Goal: Information Seeking & Learning: Learn about a topic

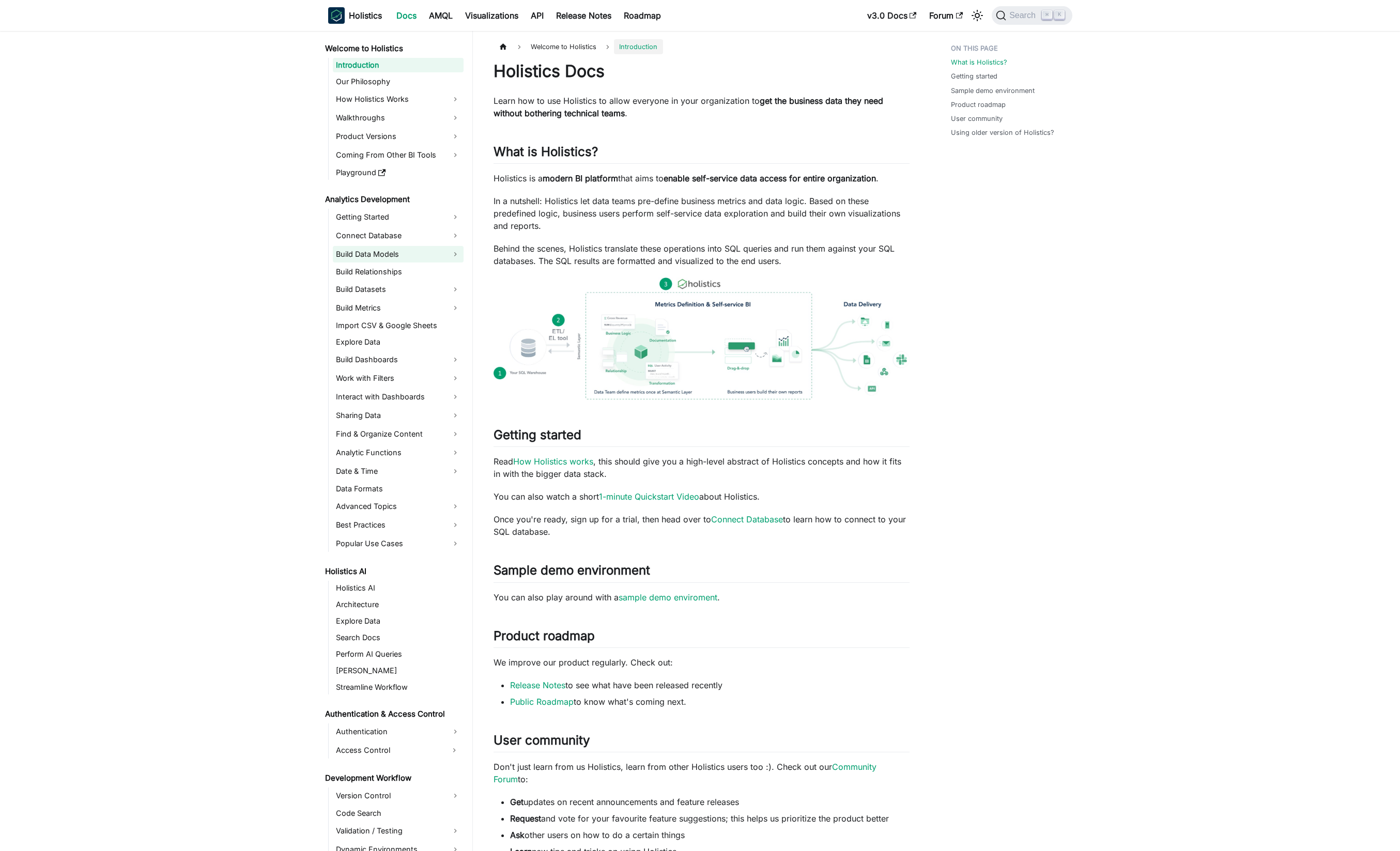
click at [377, 254] on link "Build Data Models" at bounding box center [398, 254] width 131 height 17
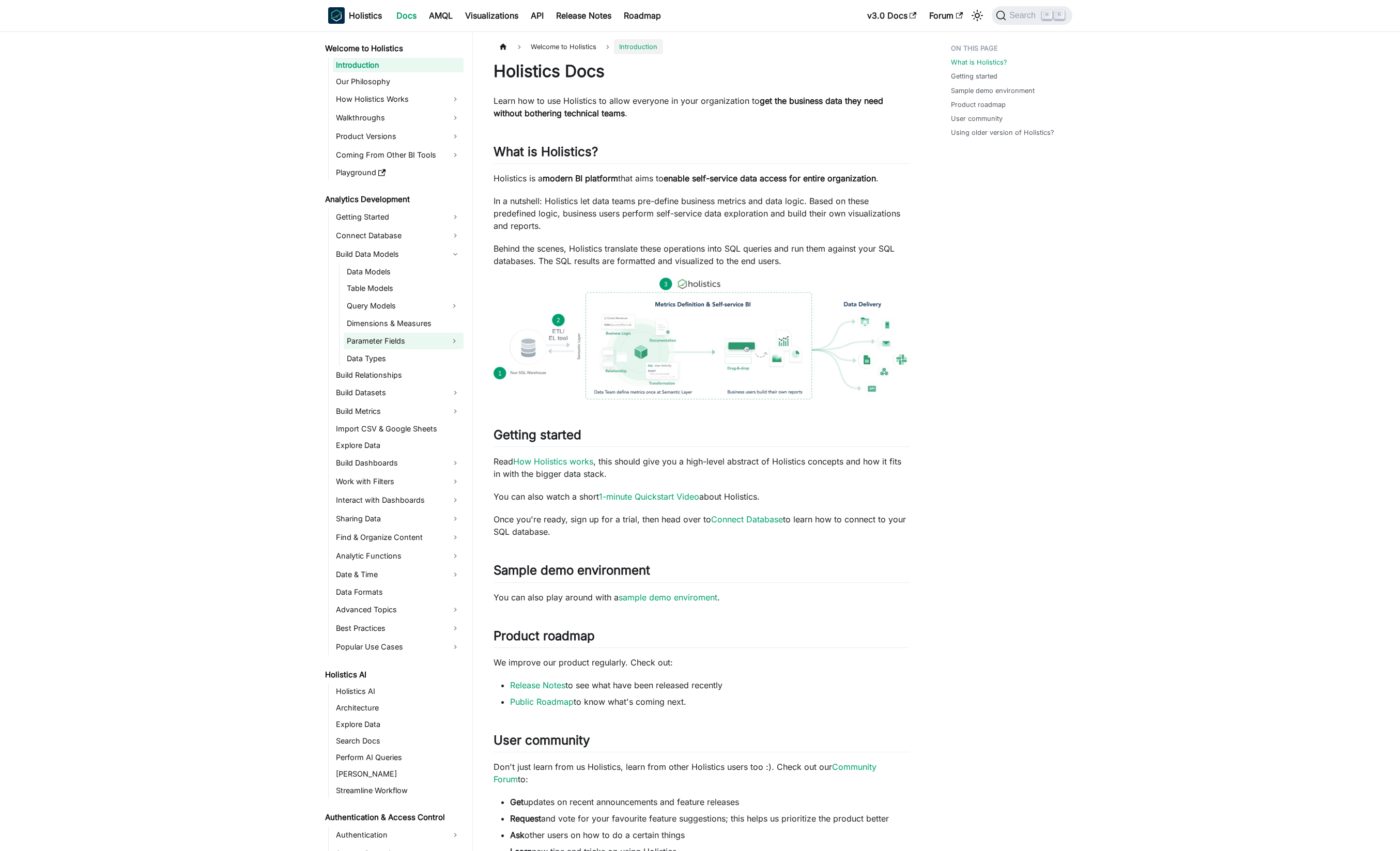
click at [397, 341] on link "Parameter Fields" at bounding box center [394, 341] width 101 height 17
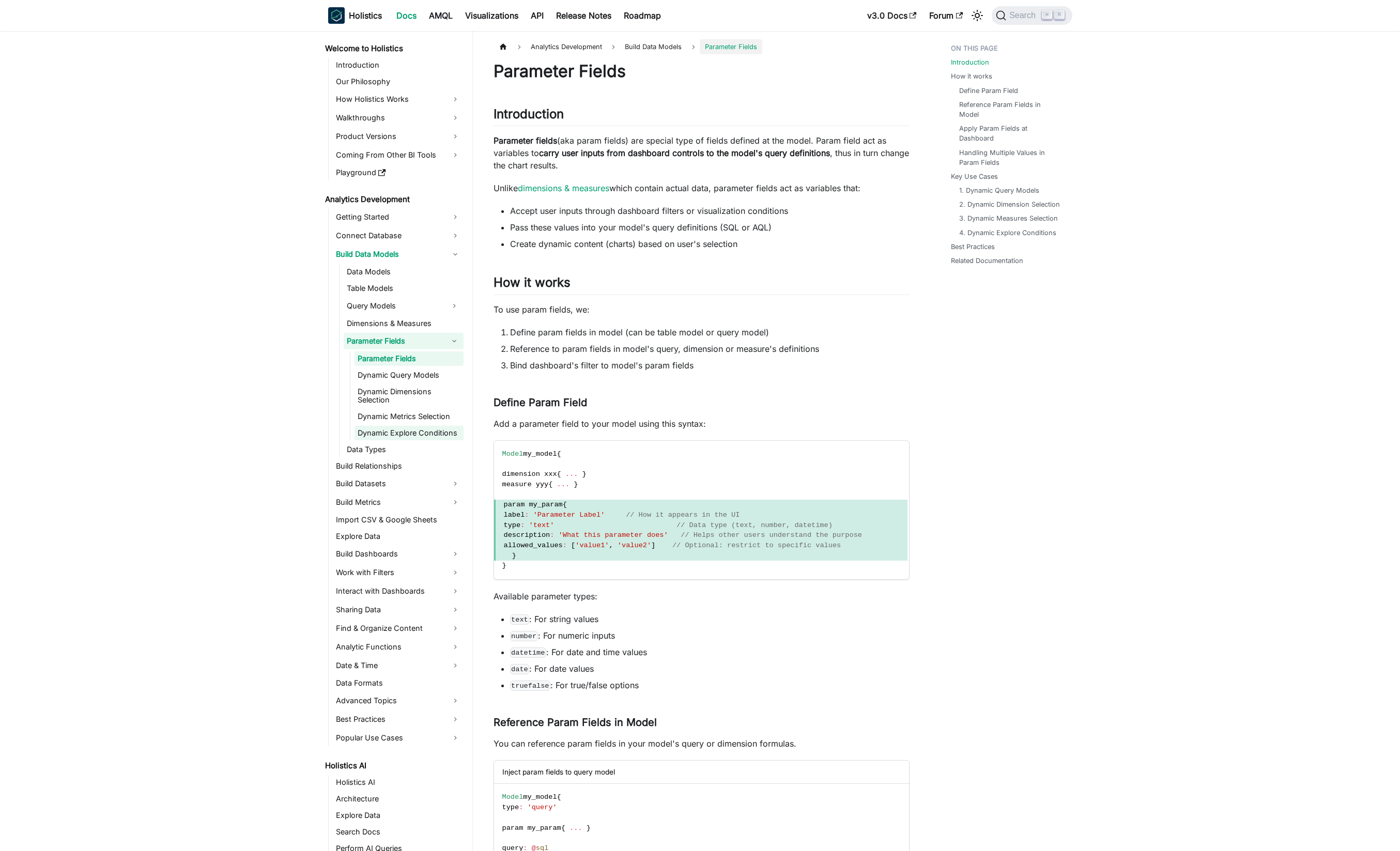
click at [393, 432] on link "Dynamic Explore Conditions" at bounding box center [409, 433] width 109 height 15
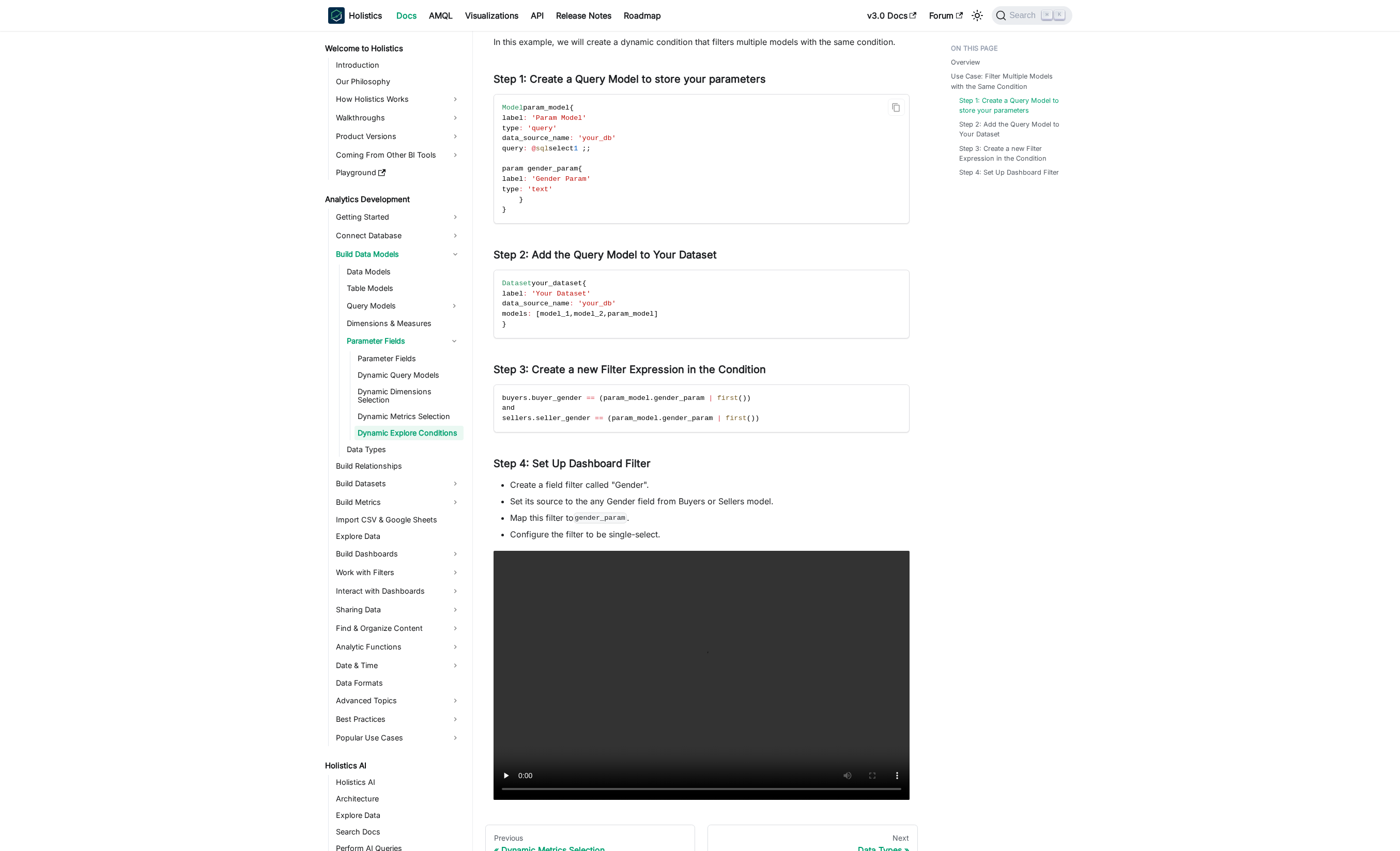
scroll to position [294, 0]
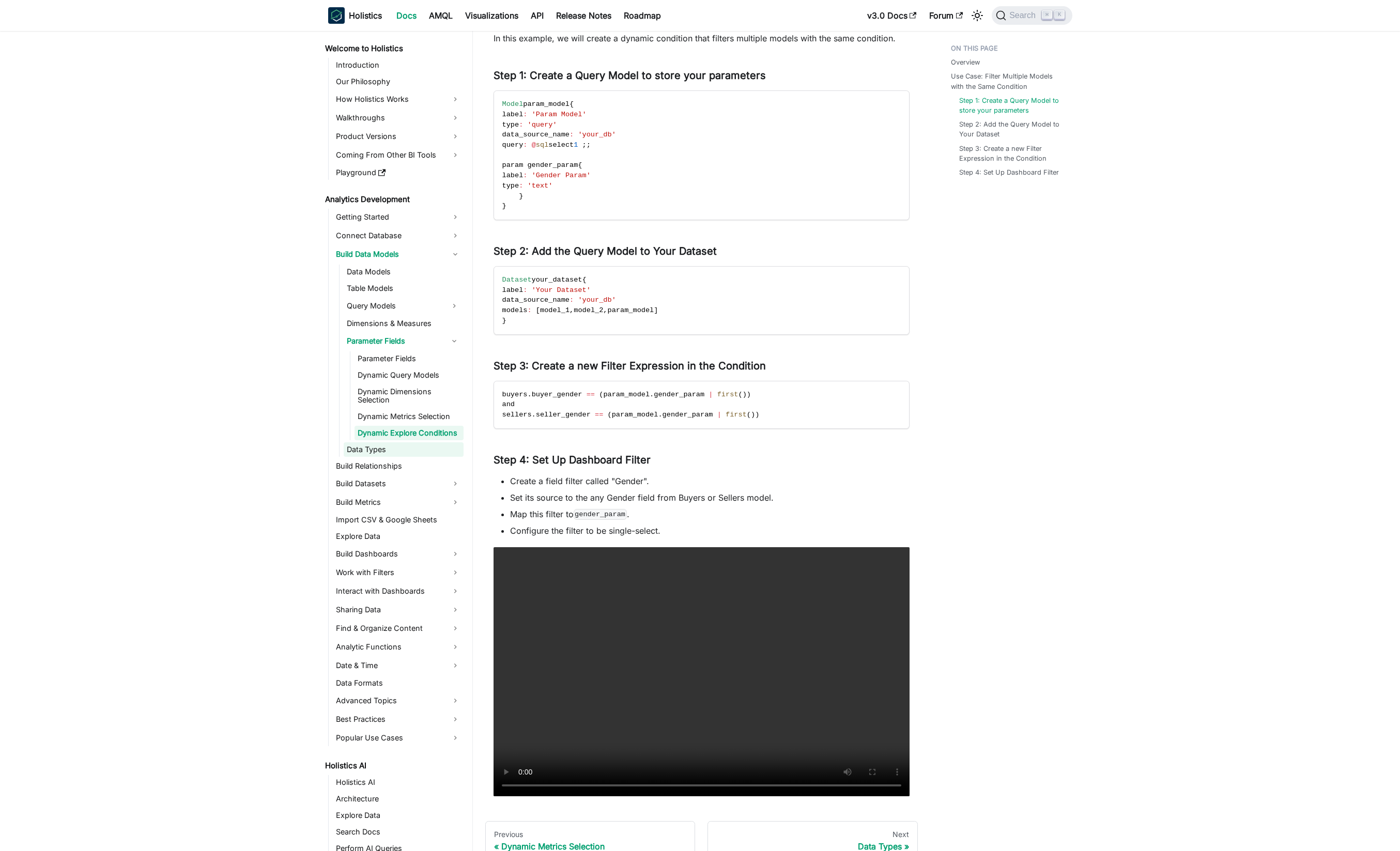
click at [385, 446] on link "Data Types" at bounding box center [403, 449] width 120 height 15
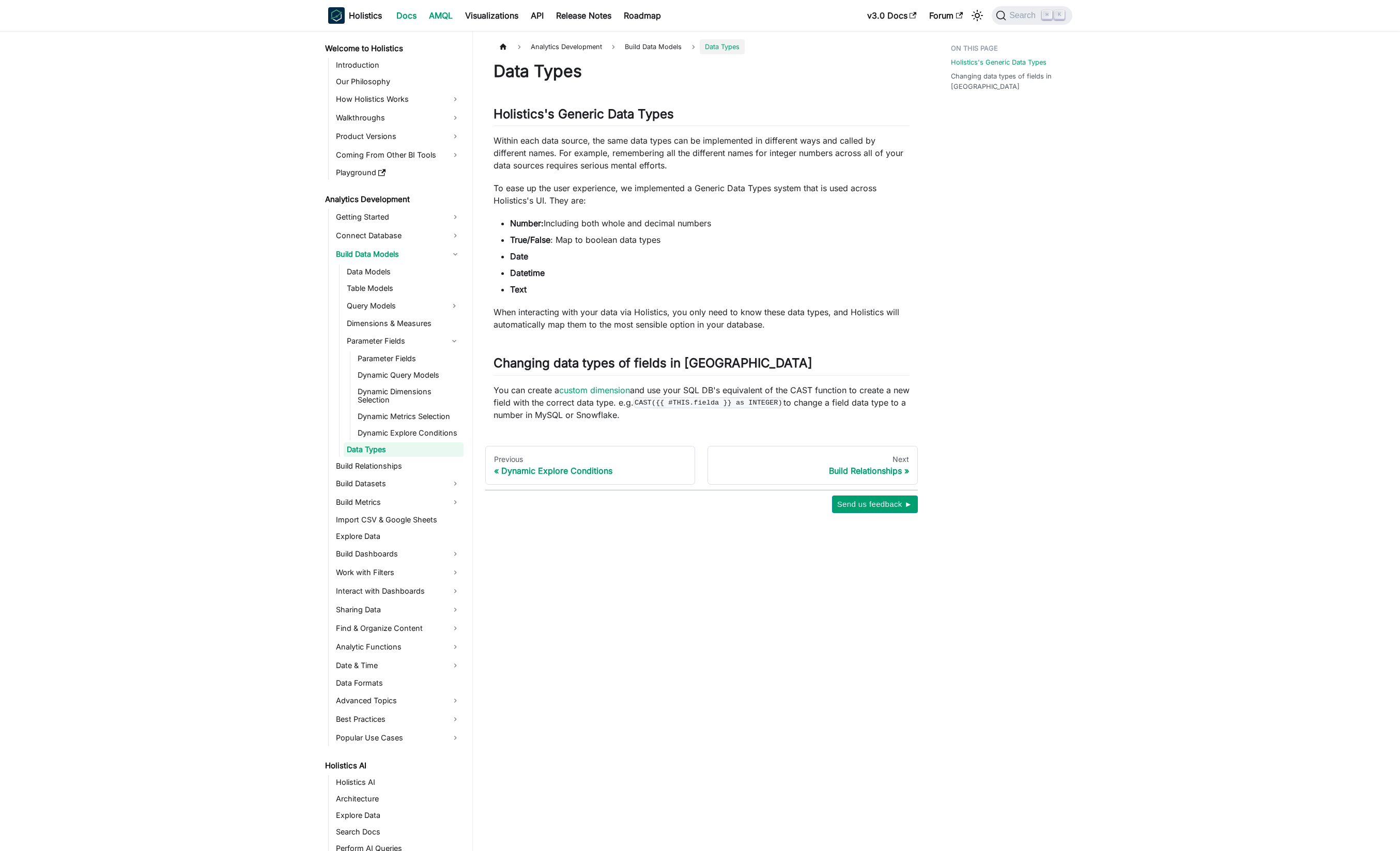
click at [437, 17] on link "AMQL" at bounding box center [441, 15] width 37 height 17
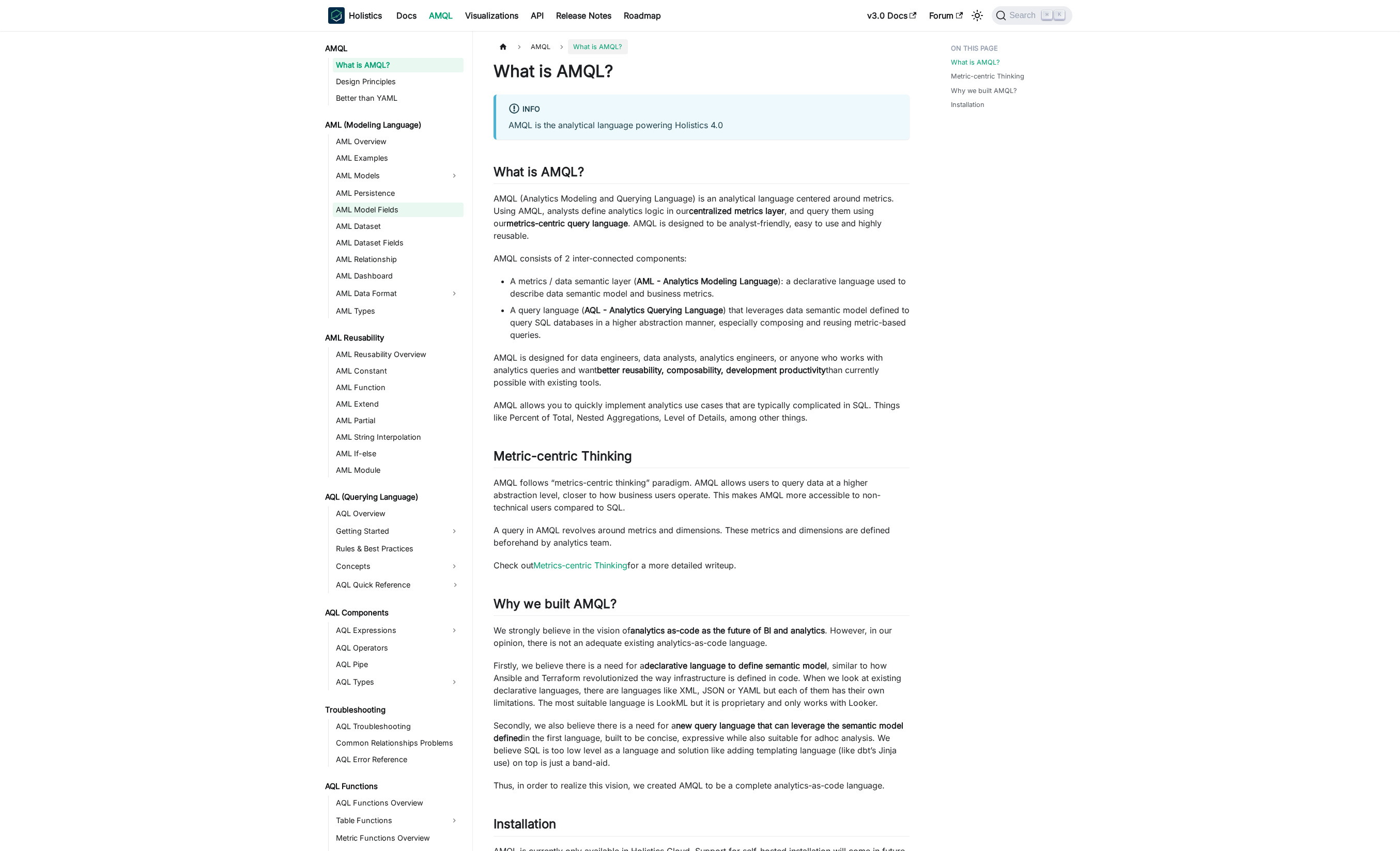
click at [382, 213] on link "AML Model Fields" at bounding box center [398, 210] width 131 height 15
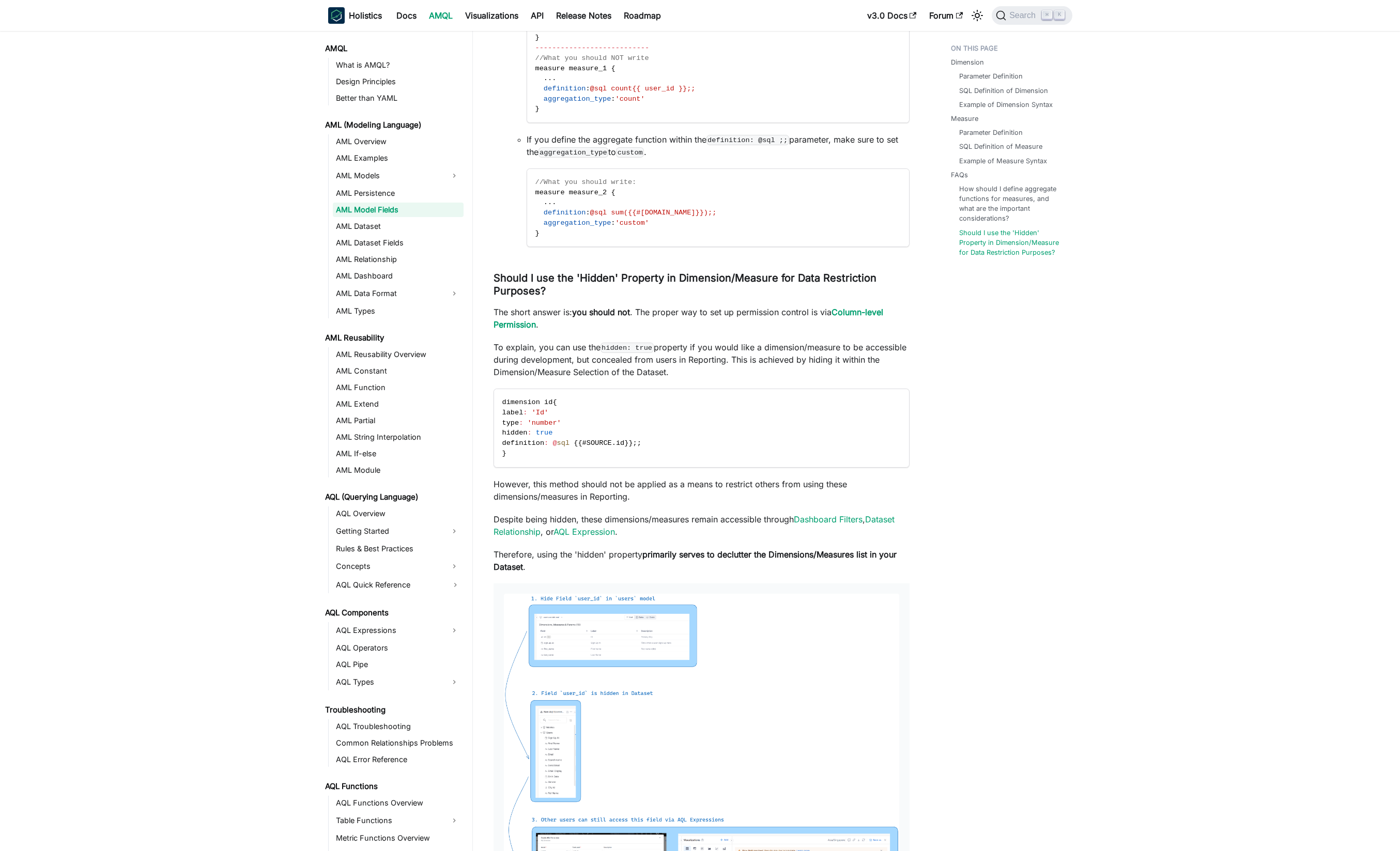
scroll to position [2972, 0]
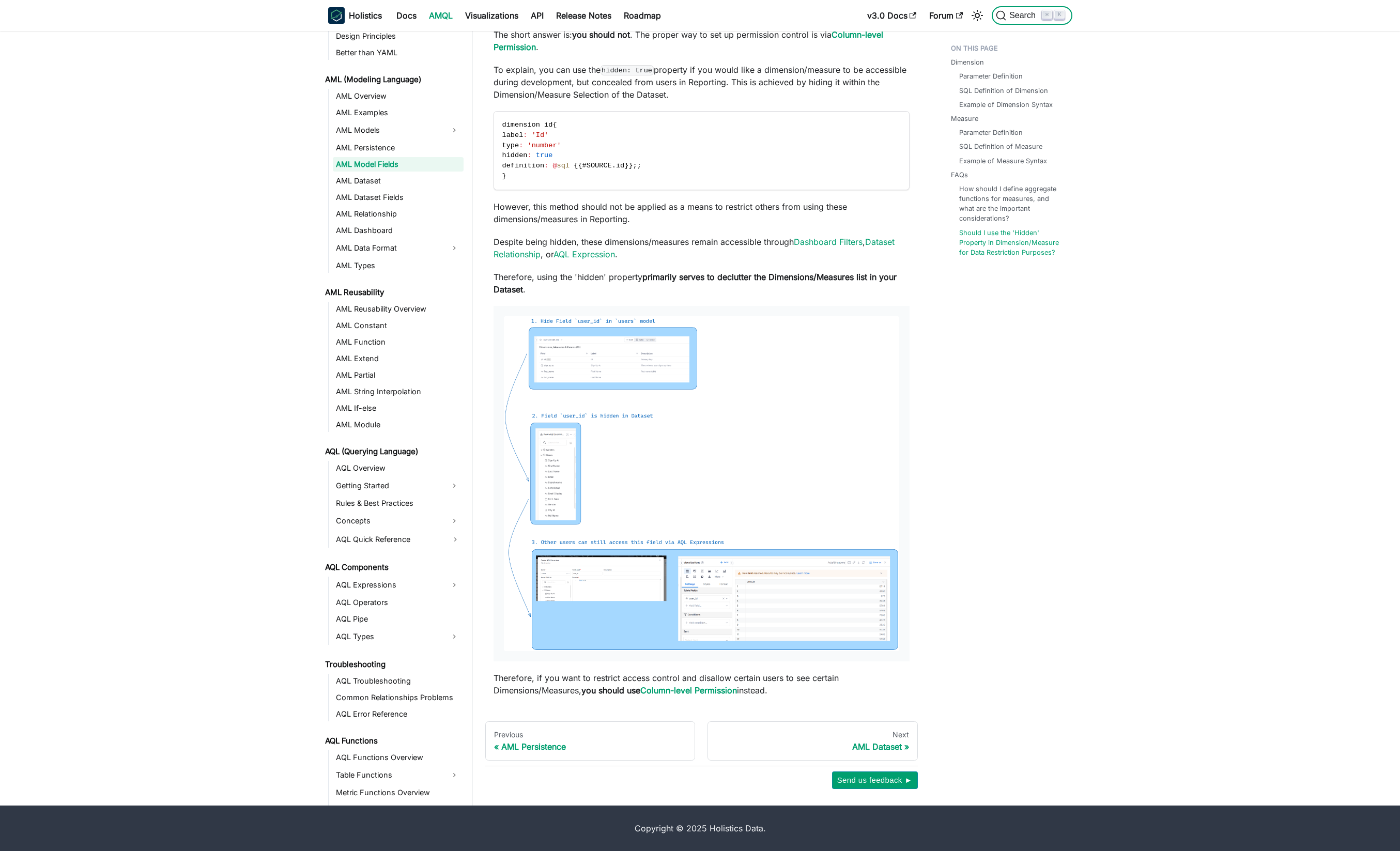
click at [1012, 20] on span "Search" at bounding box center [1024, 15] width 36 height 9
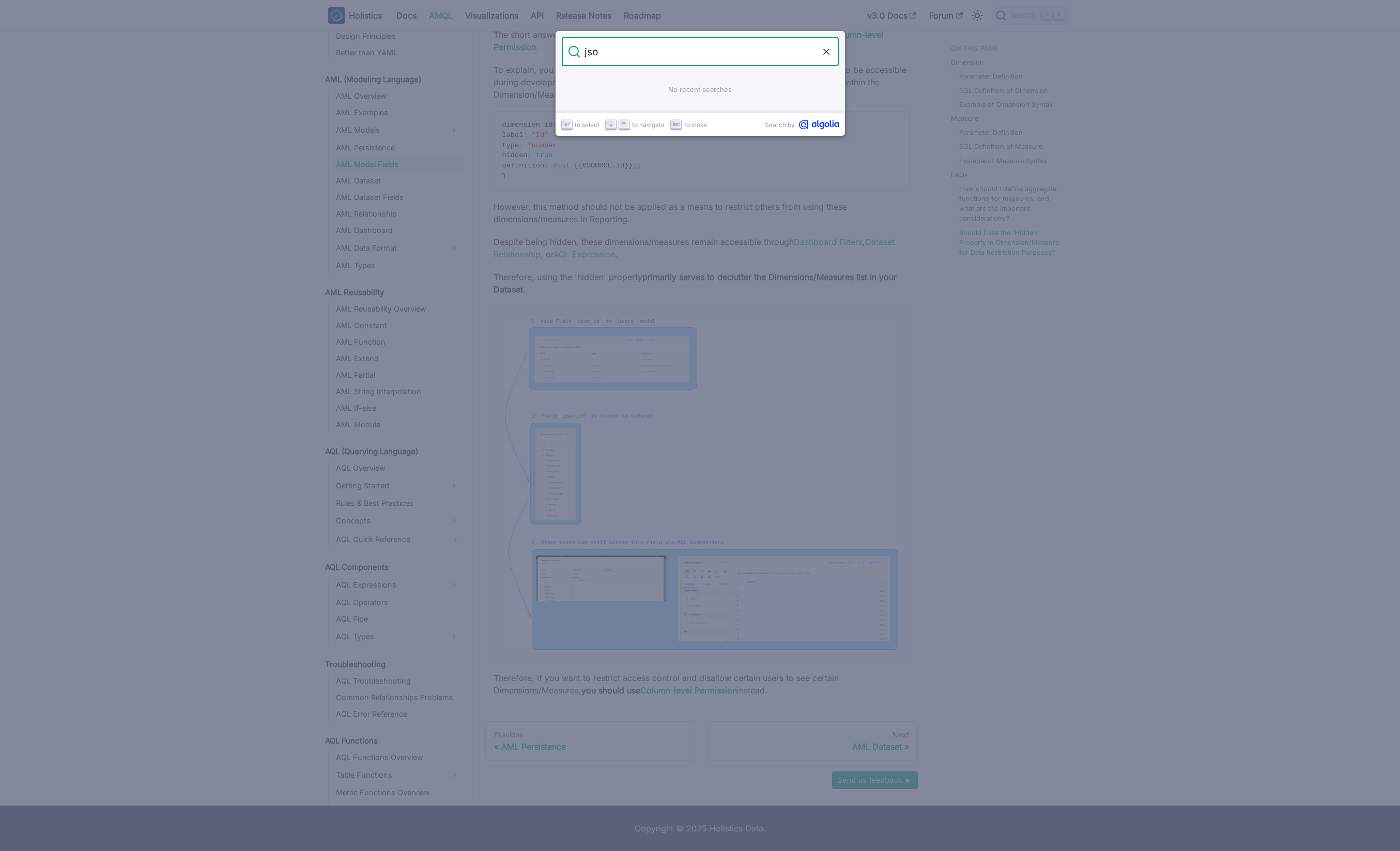
type input "json"
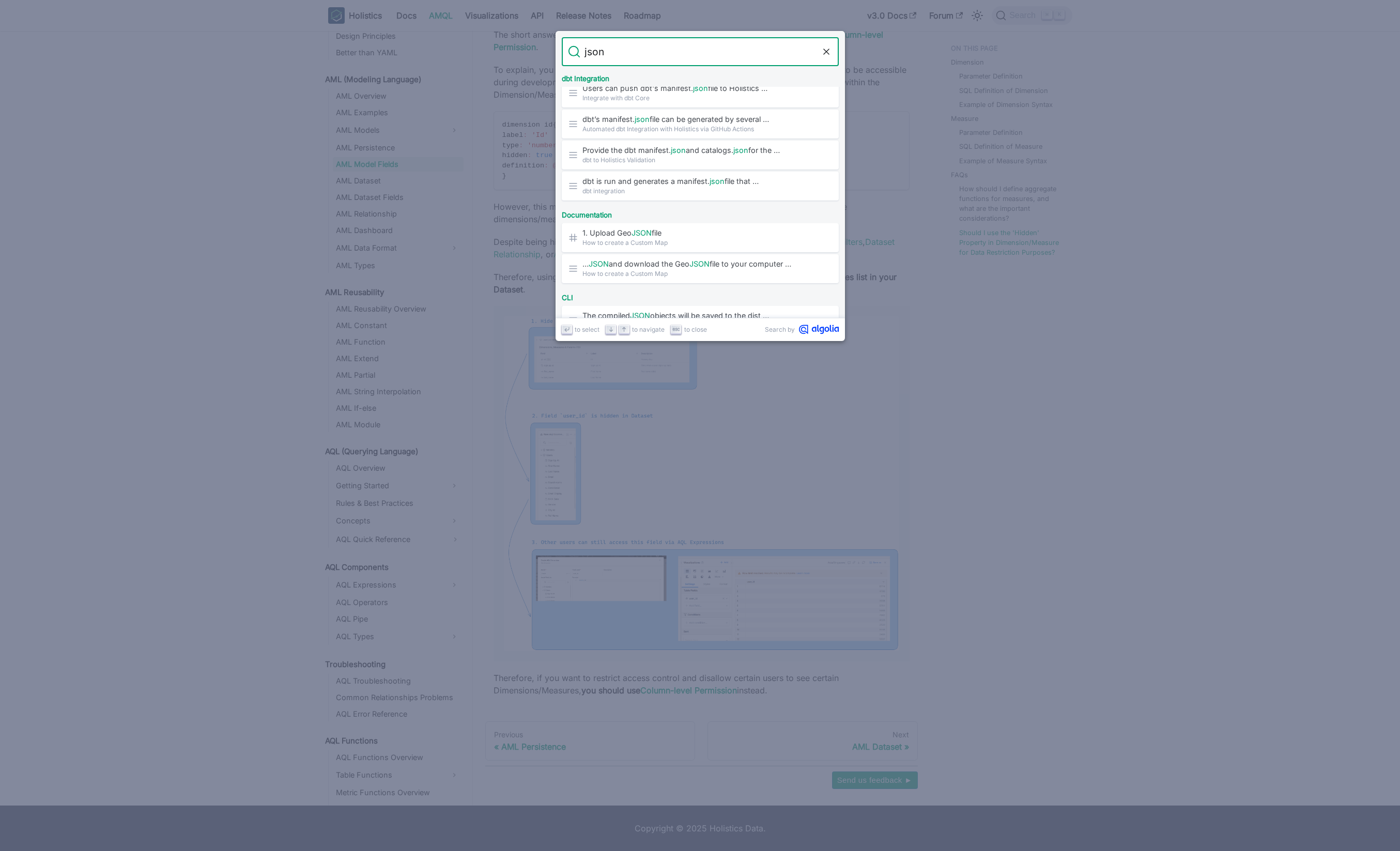
scroll to position [0, 0]
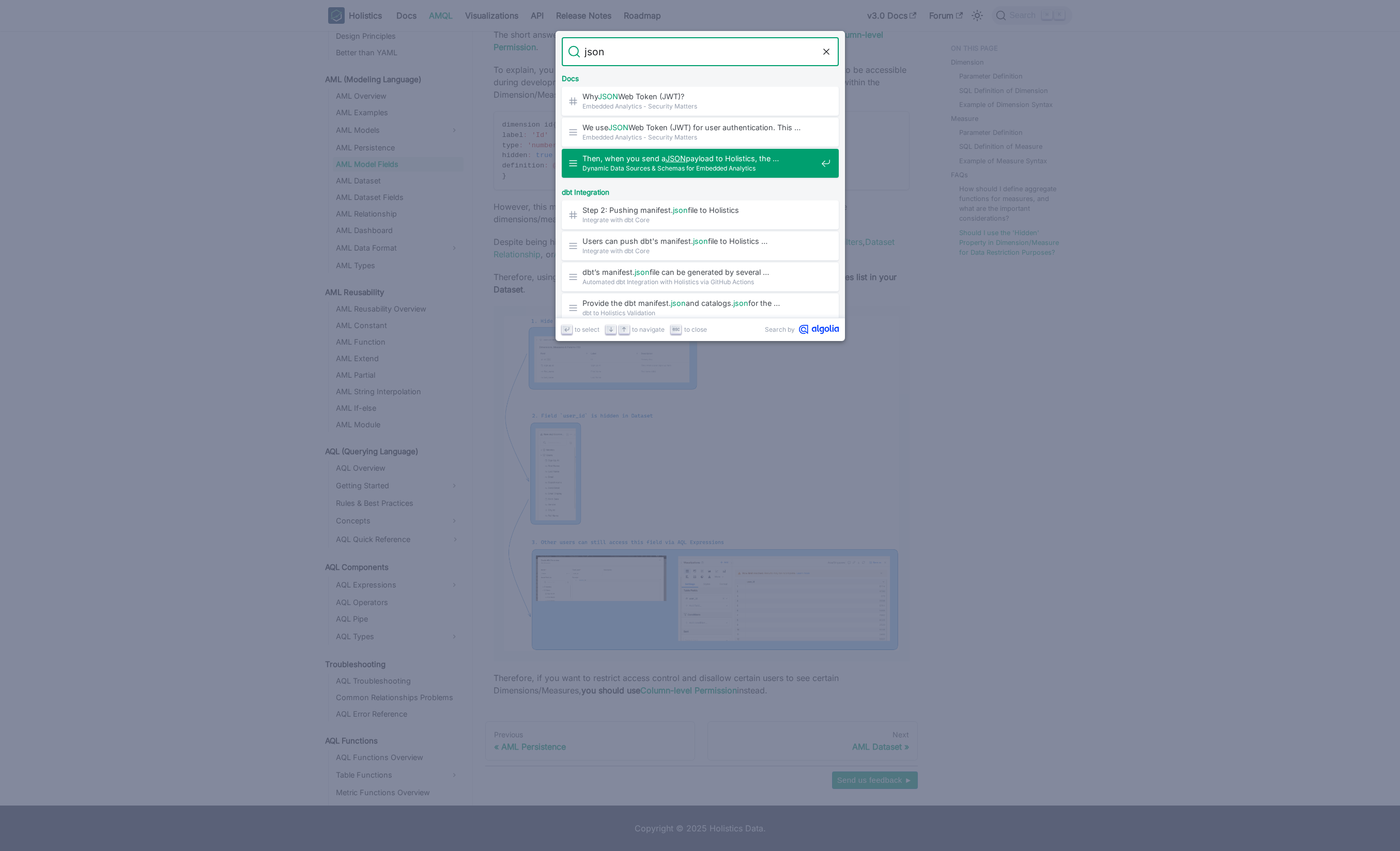
click at [706, 158] on span "Then, when you send a JSON payload to Holistics, the …" at bounding box center [699, 158] width 234 height 10
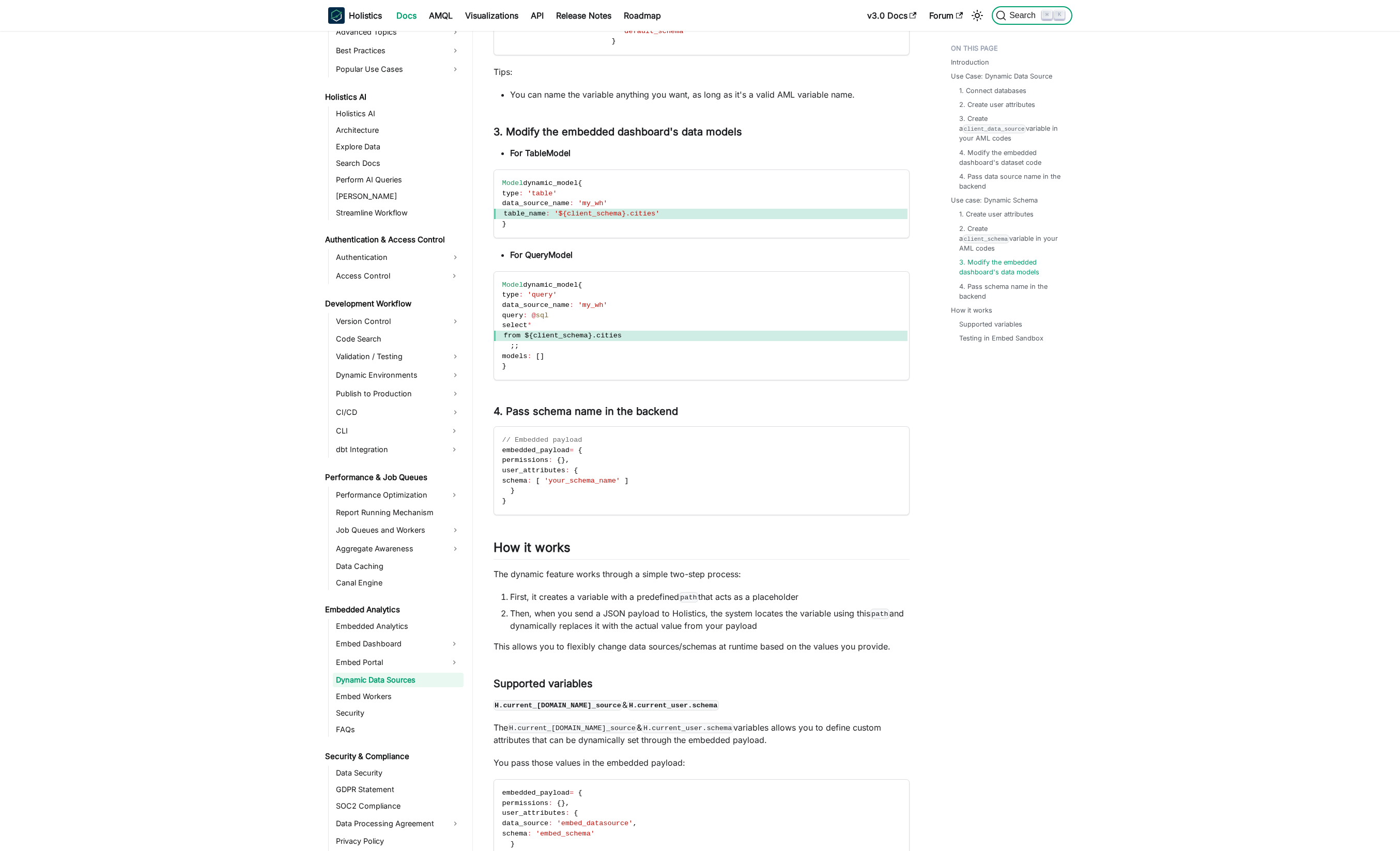
scroll to position [1942, 0]
click at [1018, 20] on span "Search" at bounding box center [1018, 15] width 46 height 10
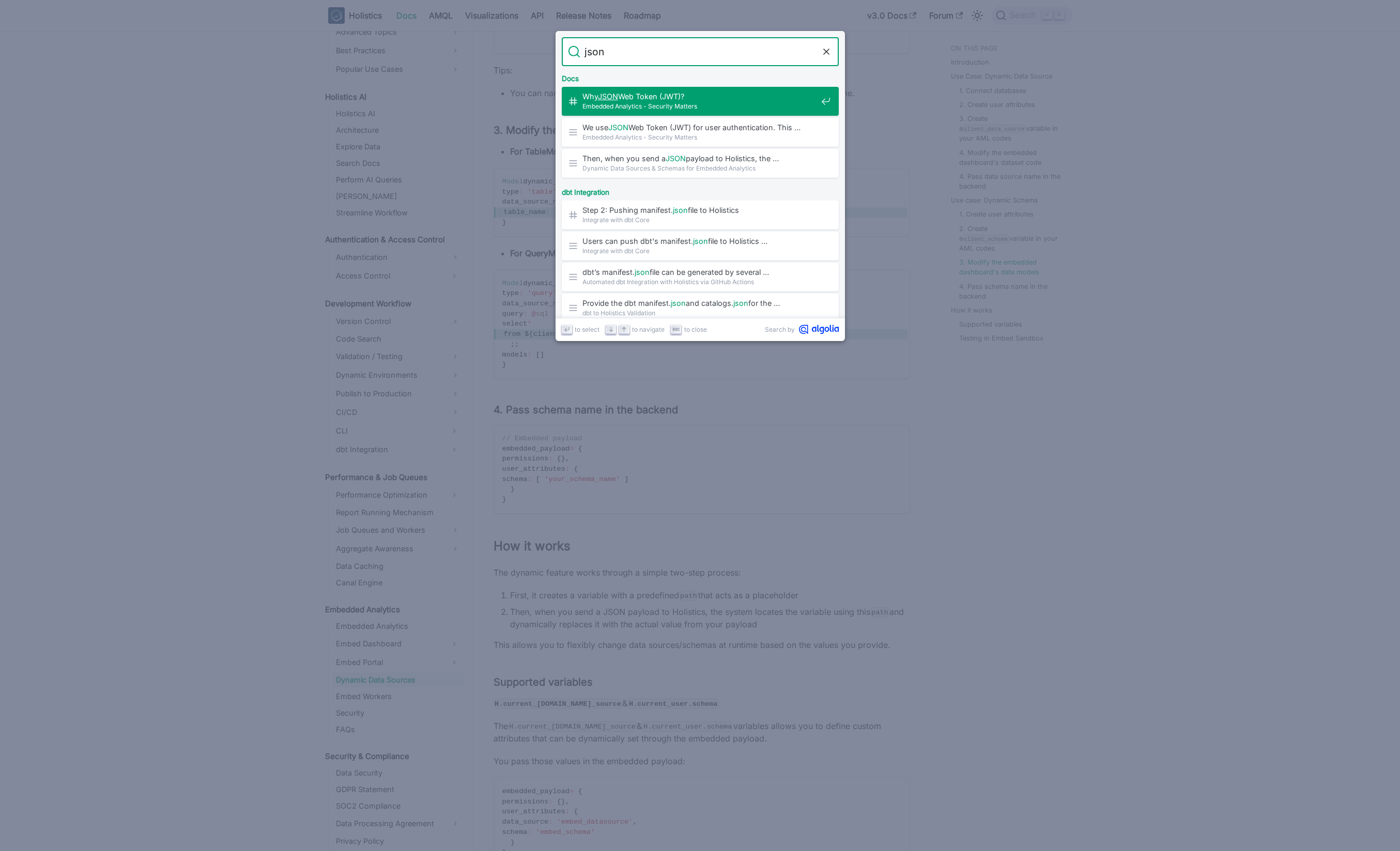
type input "json"
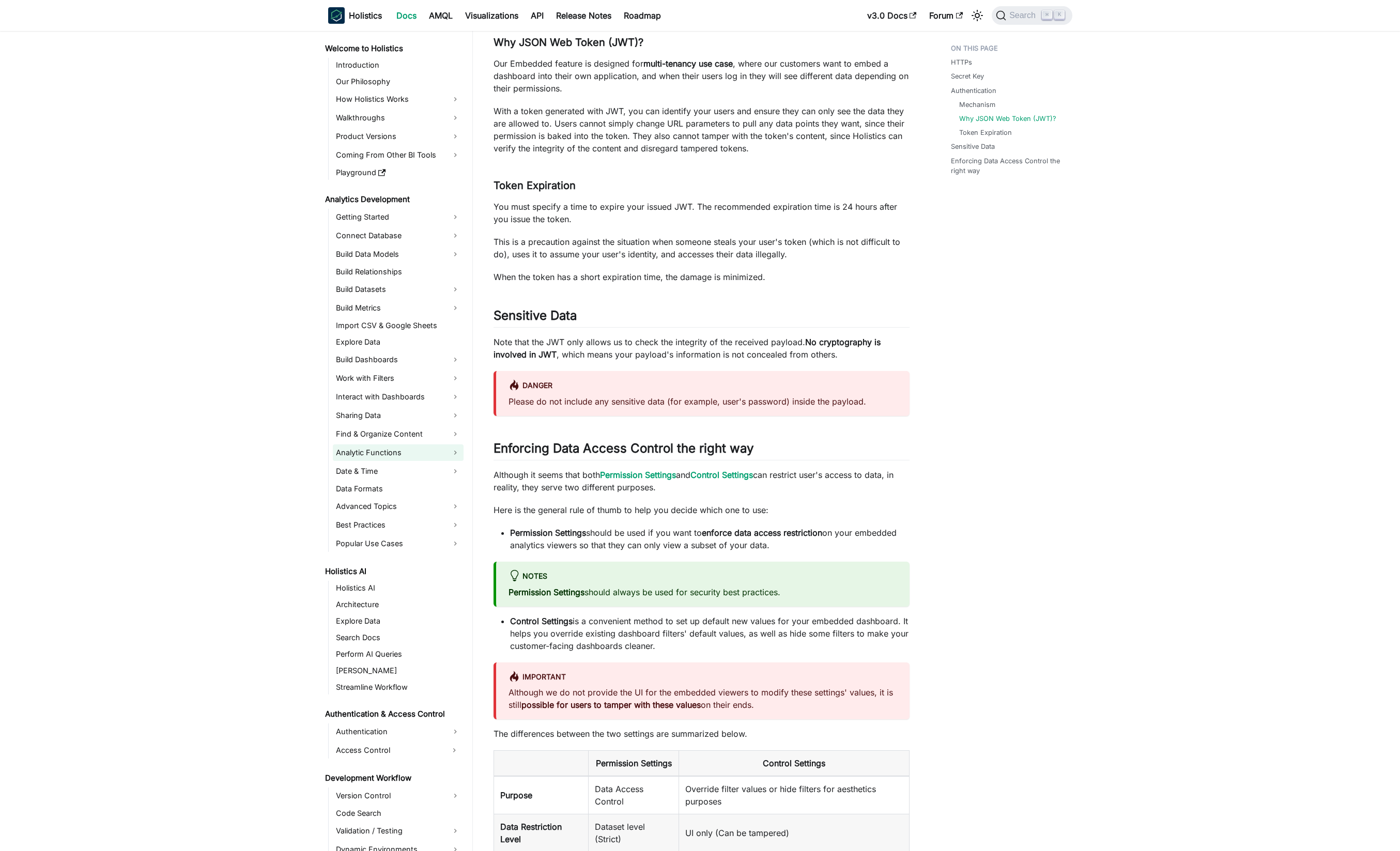
click at [424, 450] on link "Analytic Functions" at bounding box center [398, 453] width 131 height 17
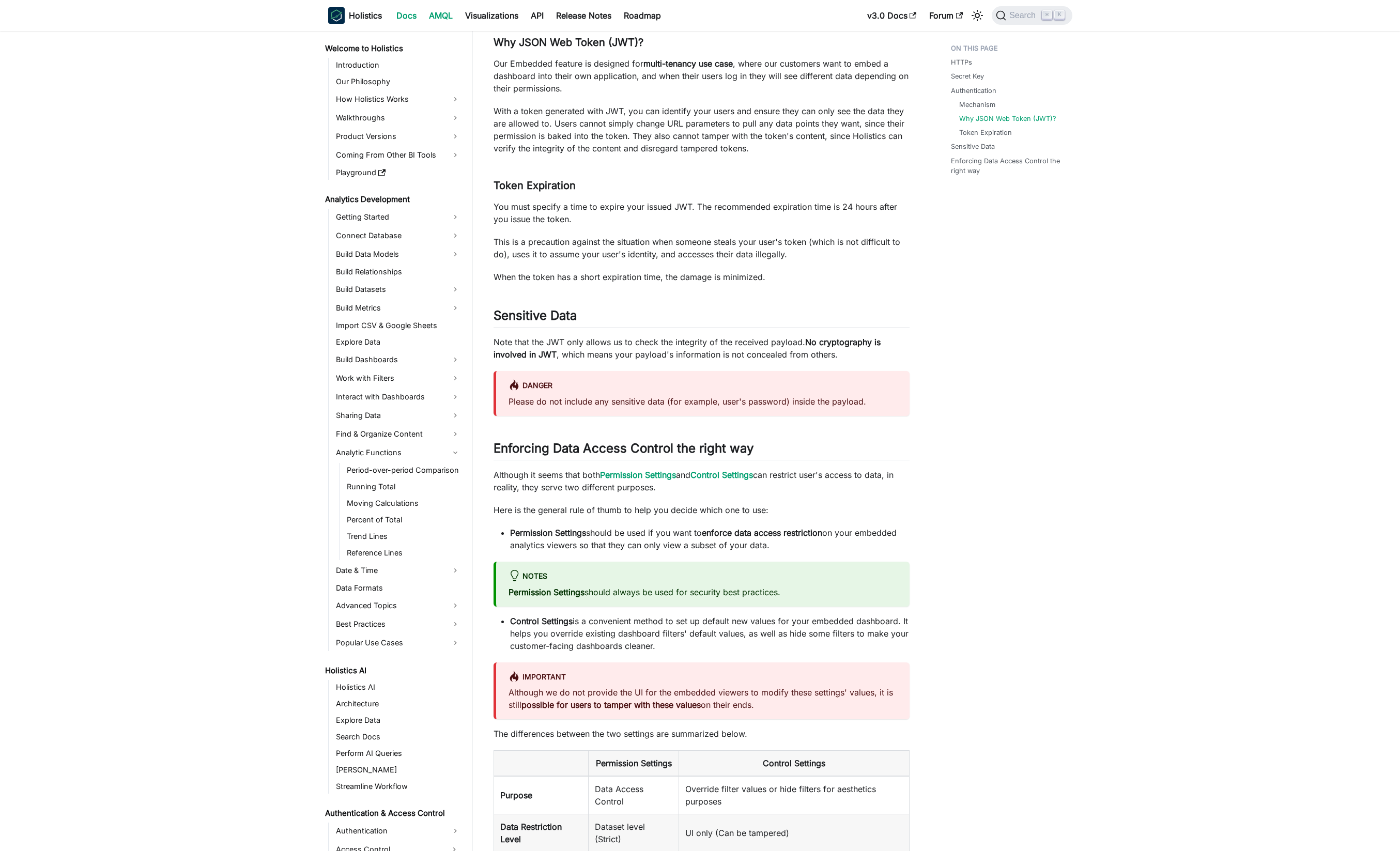
click at [451, 15] on link "AMQL" at bounding box center [441, 15] width 37 height 17
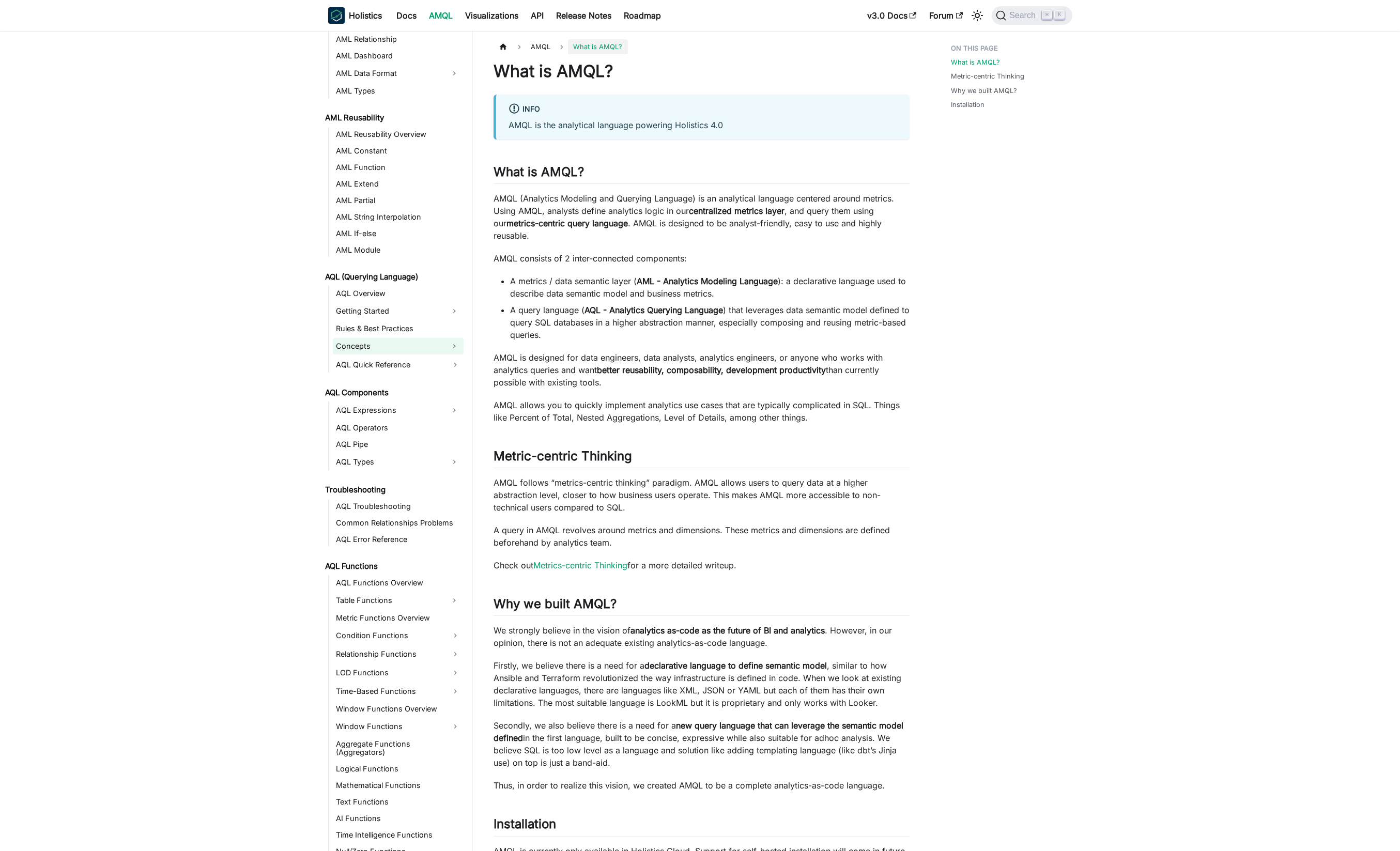
scroll to position [221, 0]
click at [396, 456] on link "AQL Types" at bounding box center [389, 460] width 112 height 17
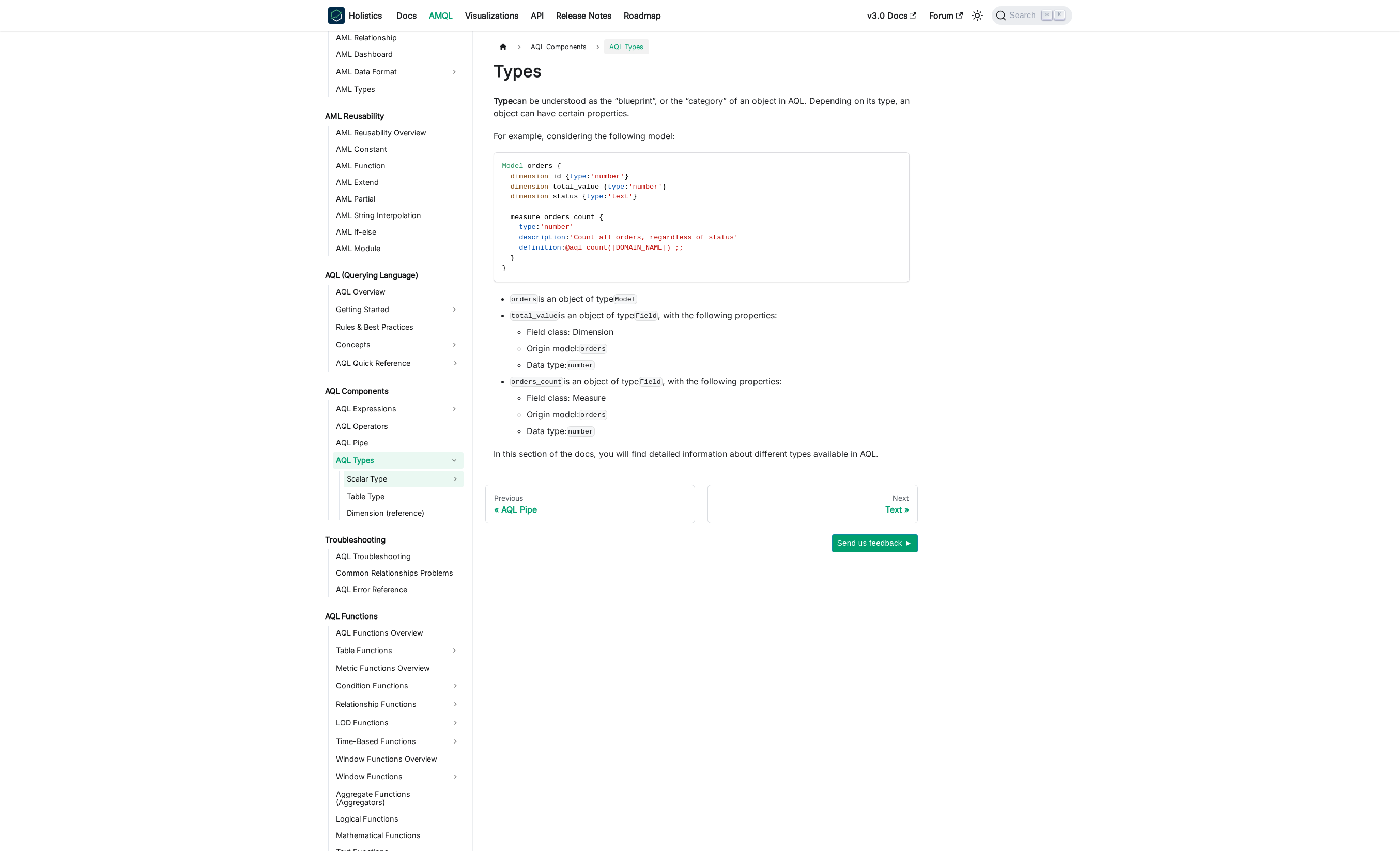
click at [428, 476] on link "Scalar Type" at bounding box center [403, 478] width 120 height 17
click at [396, 580] on link "Table Type" at bounding box center [403, 579] width 120 height 15
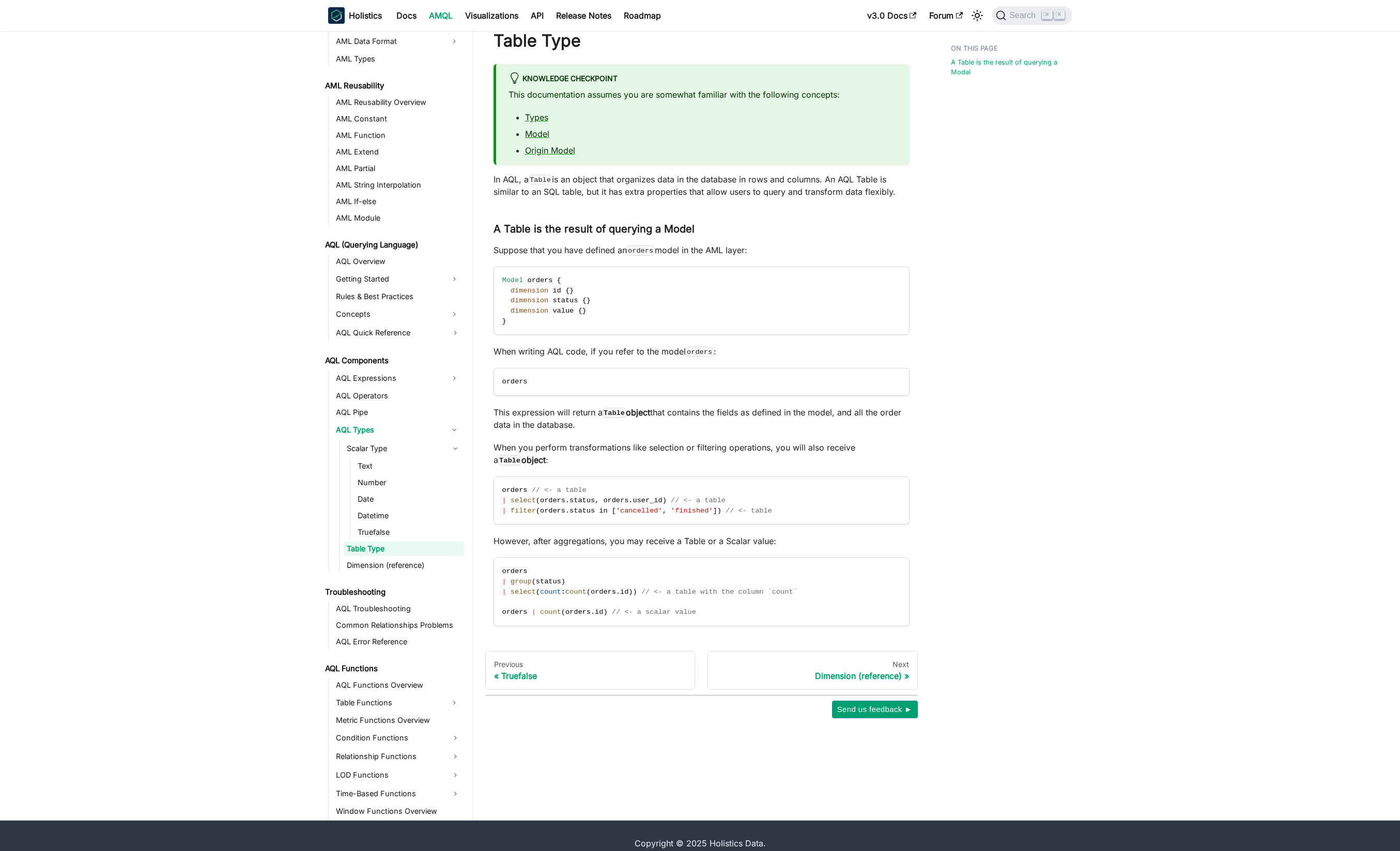
scroll to position [32, 0]
click at [555, 148] on link "Origin Model" at bounding box center [550, 149] width 50 height 10
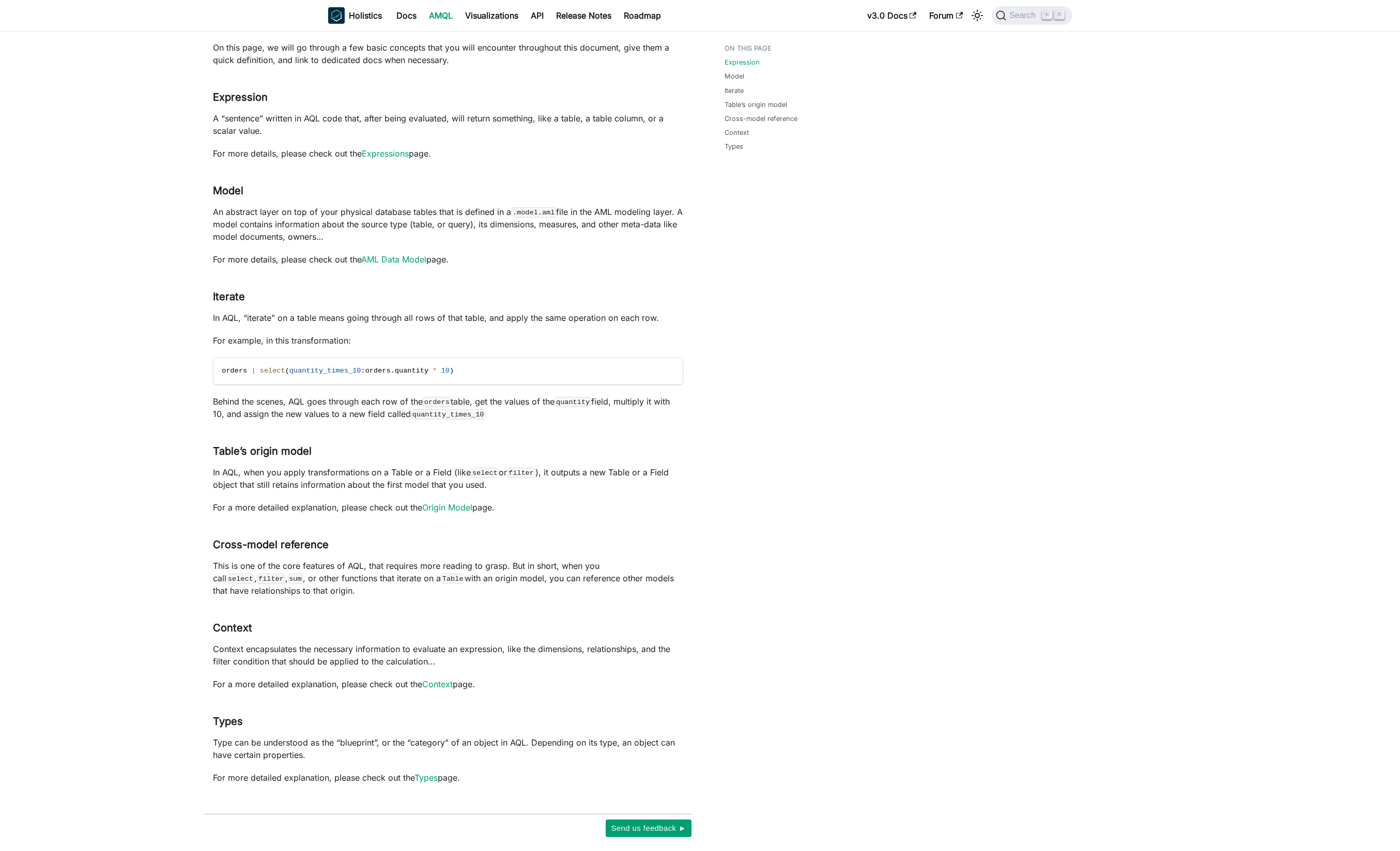
scroll to position [79, 0]
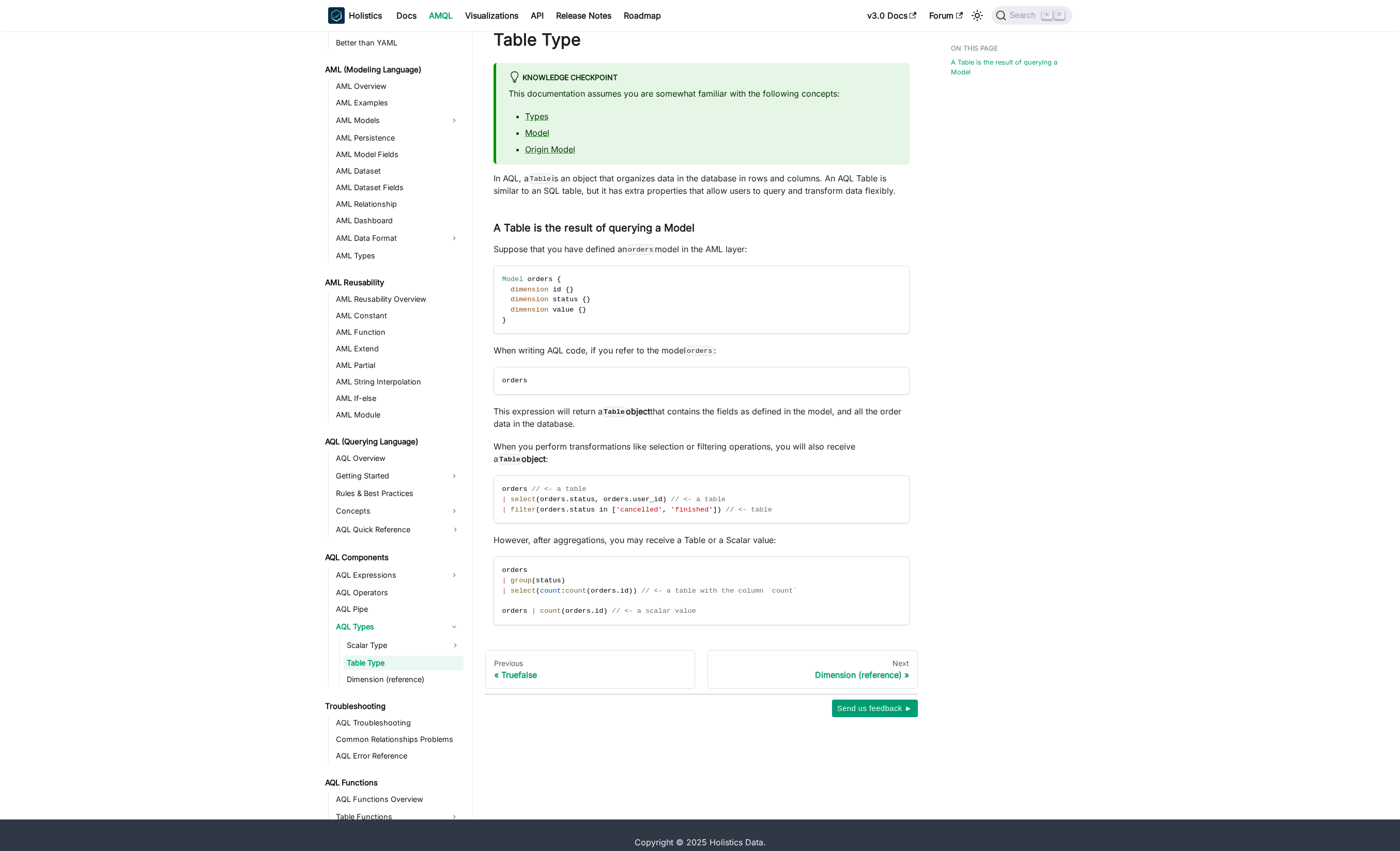
scroll to position [39, 0]
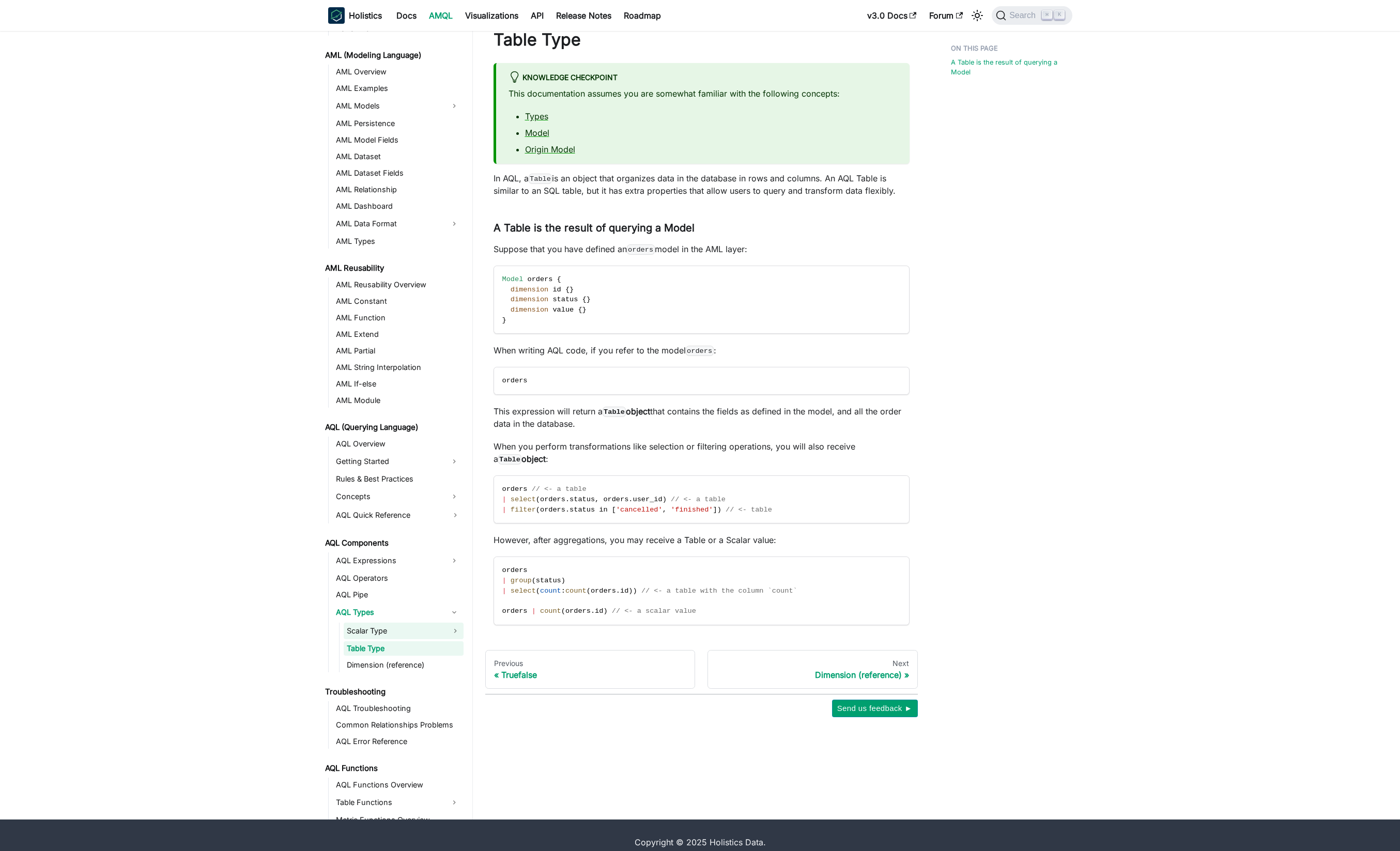
click at [398, 626] on link "Scalar Type" at bounding box center [403, 631] width 120 height 17
click at [405, 744] on link "Dimension (reference)" at bounding box center [403, 747] width 120 height 15
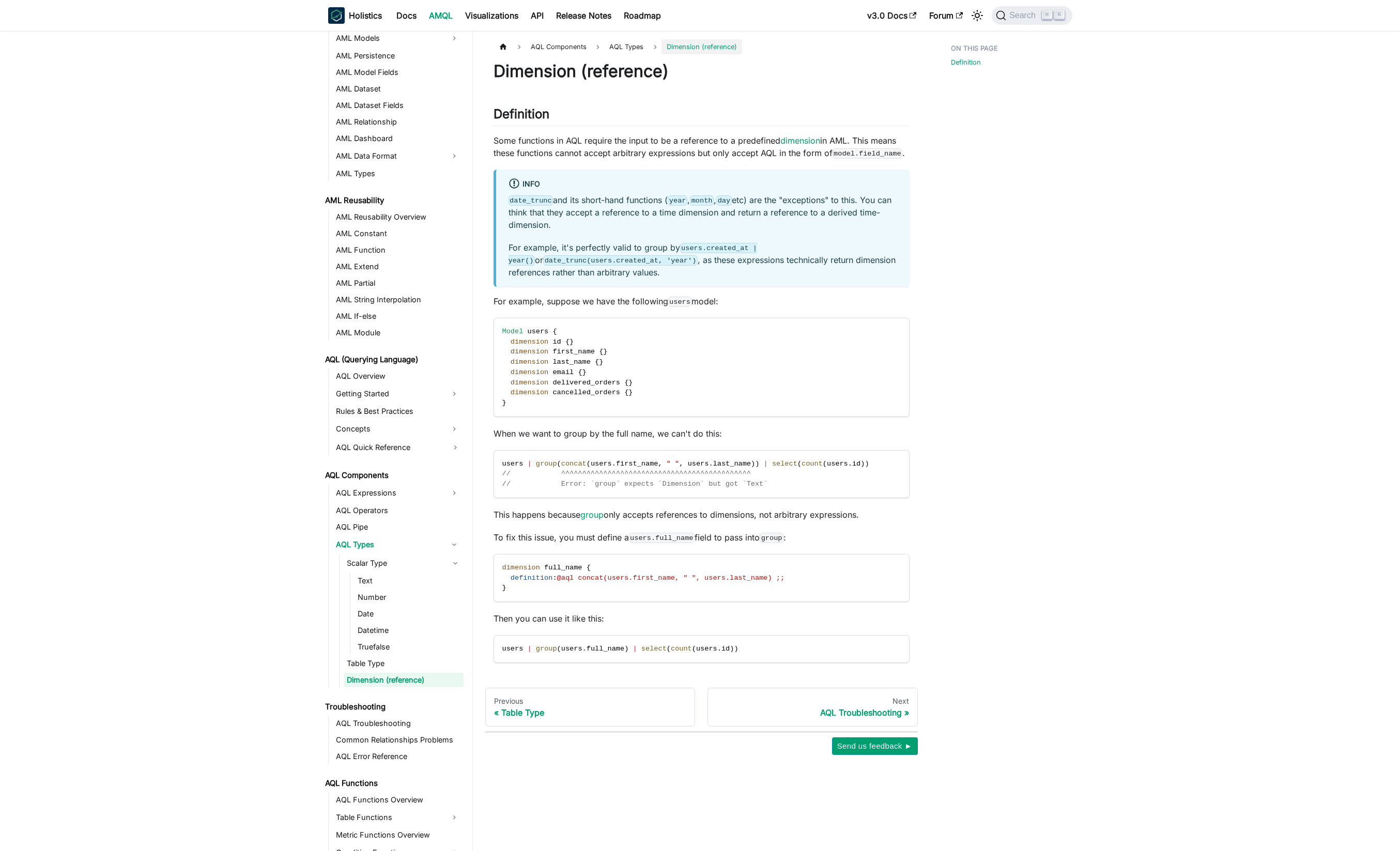
scroll to position [45, 0]
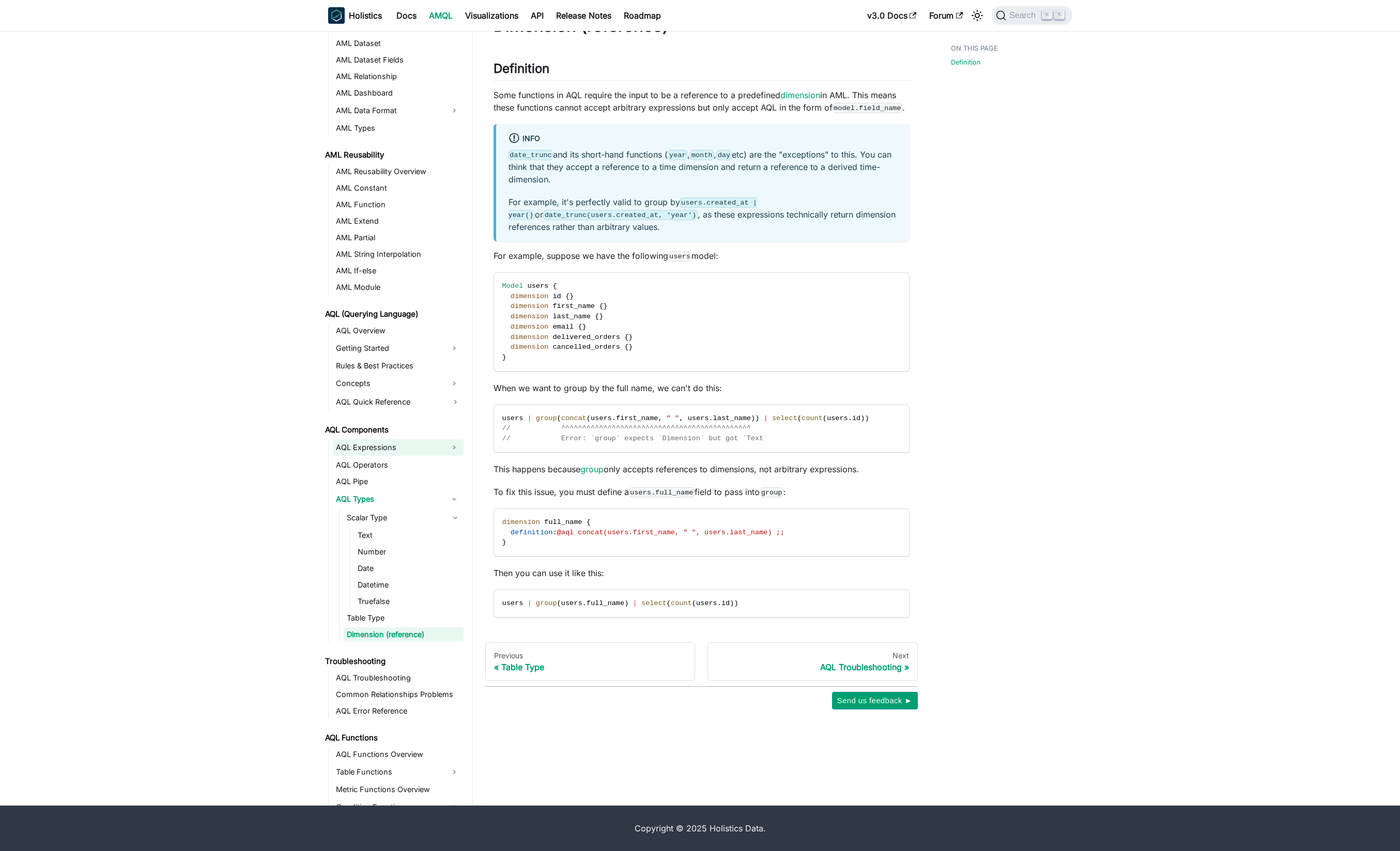
click at [402, 452] on link "AQL Expressions" at bounding box center [389, 447] width 112 height 17
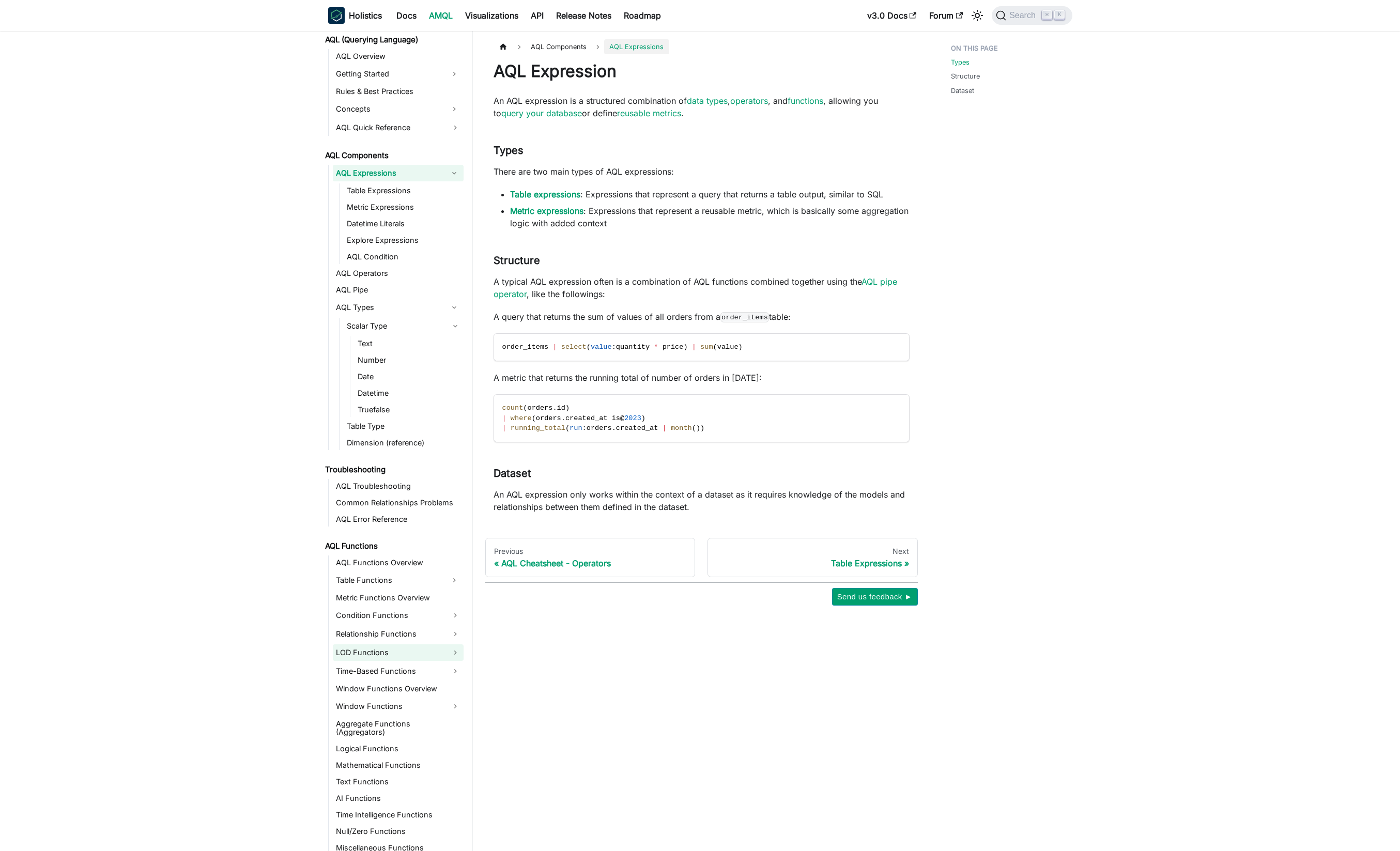
scroll to position [45, 0]
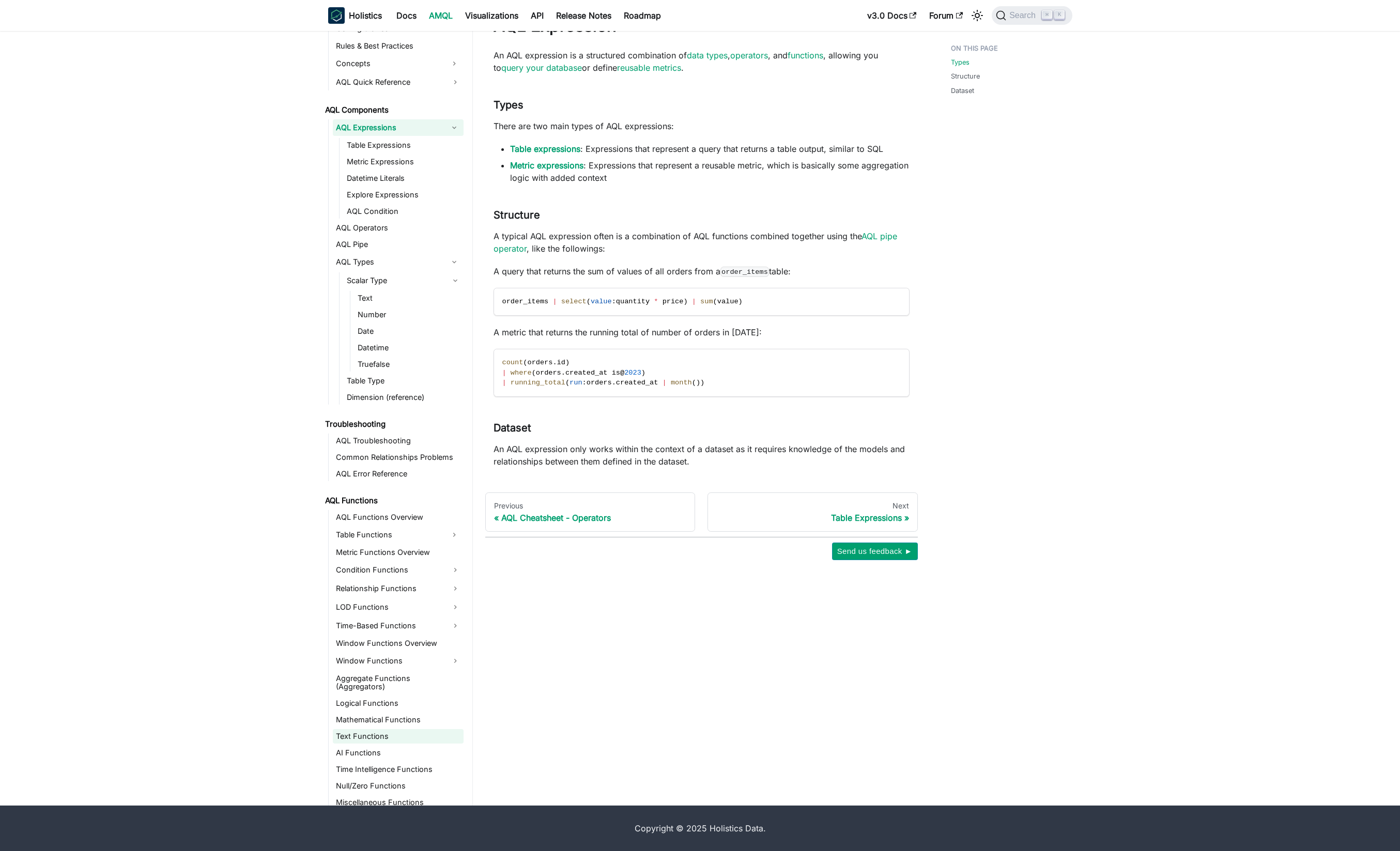
click at [360, 729] on link "Text Functions" at bounding box center [398, 736] width 131 height 15
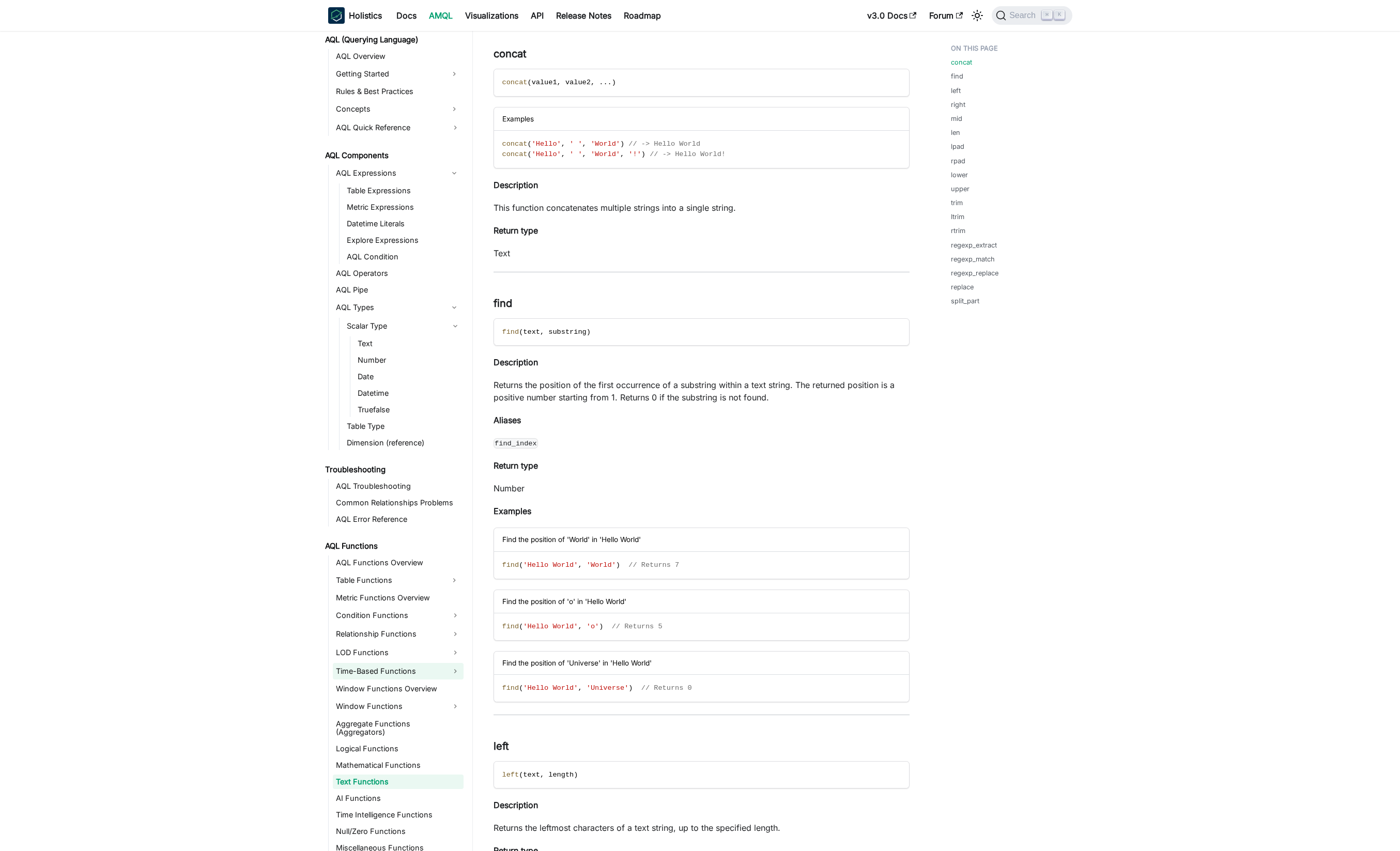
scroll to position [77, 0]
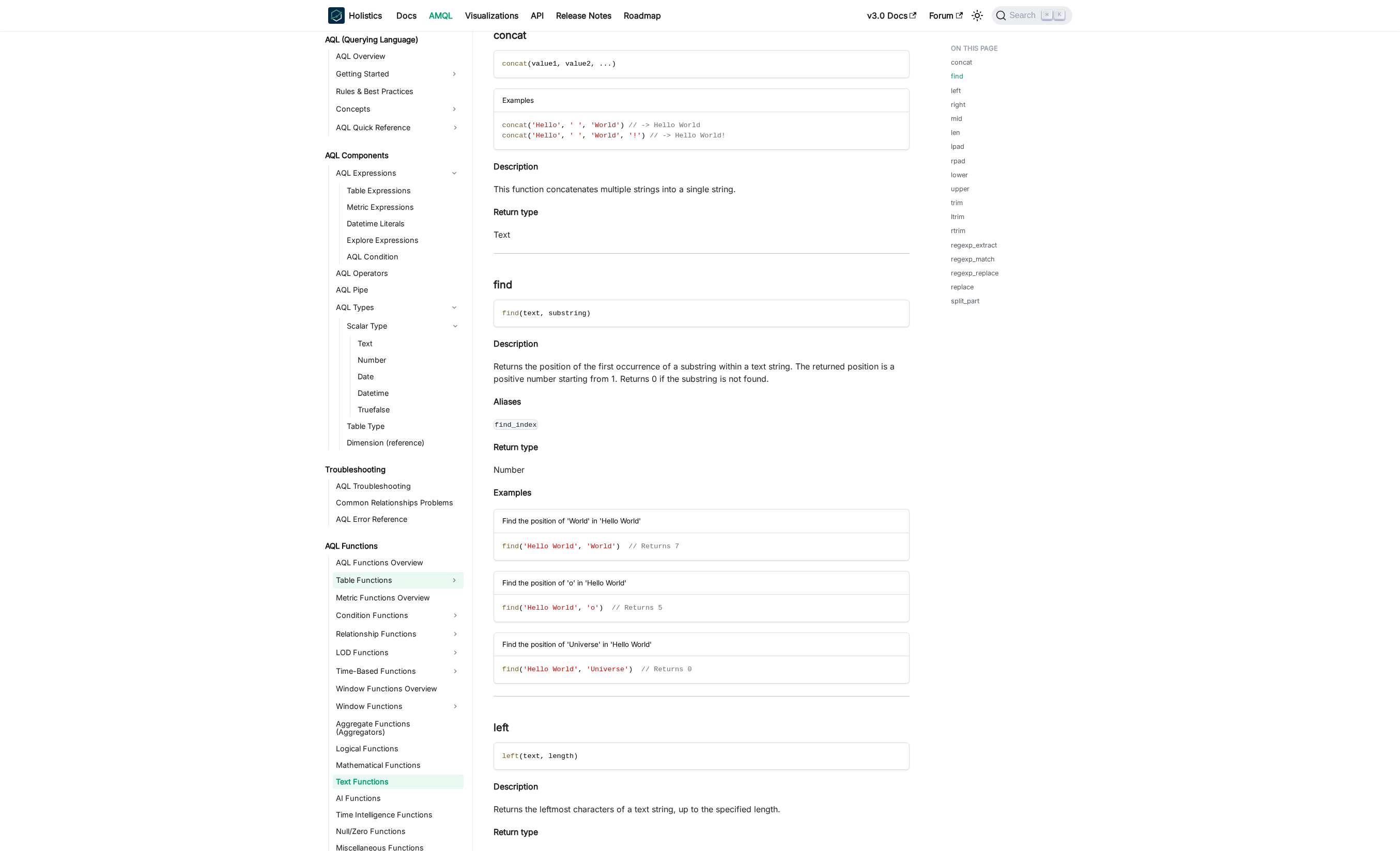
click at [380, 573] on link "Table Functions" at bounding box center [389, 580] width 112 height 17
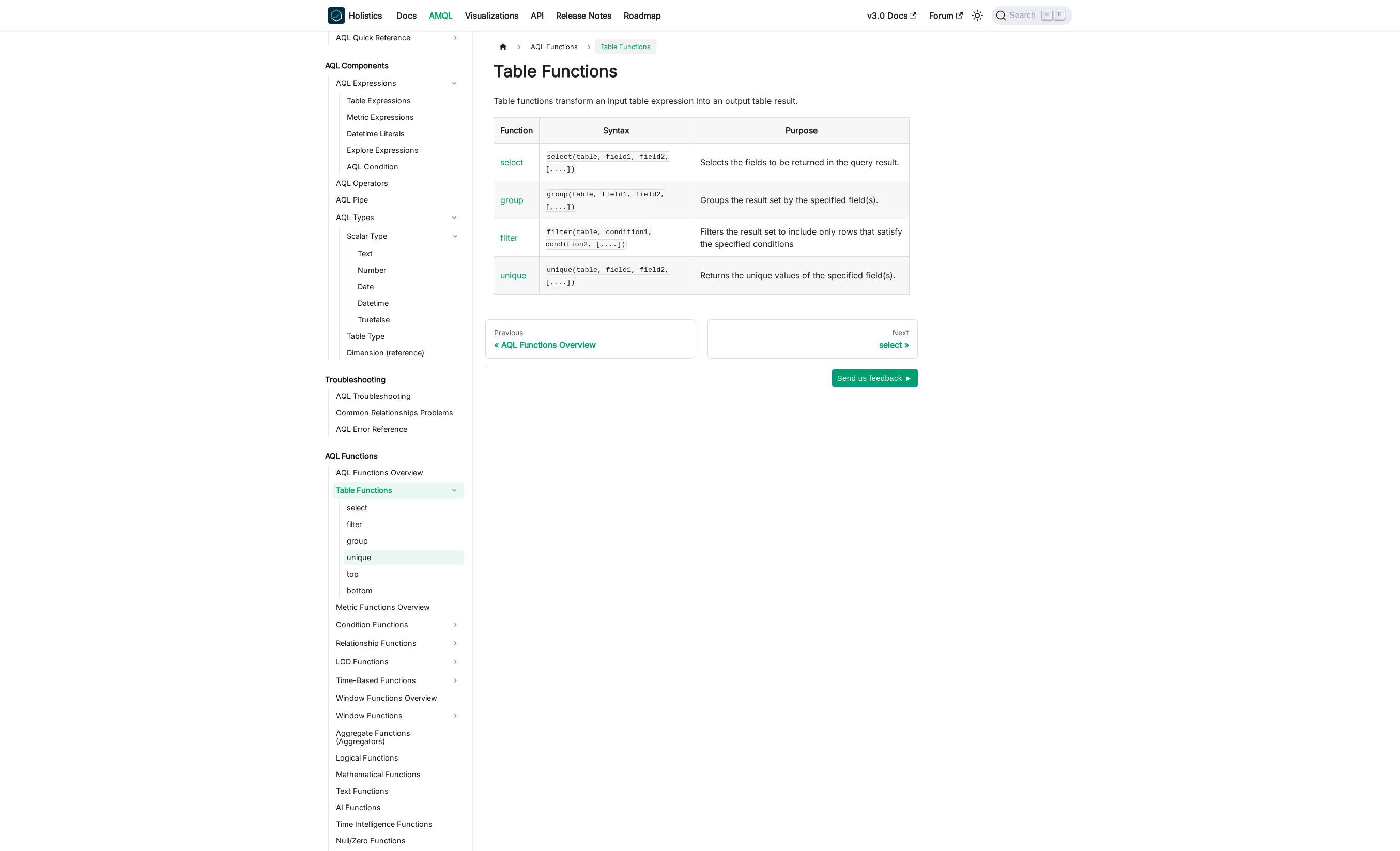
scroll to position [549, 0]
click at [394, 602] on link "Metric Functions Overview" at bounding box center [398, 606] width 131 height 15
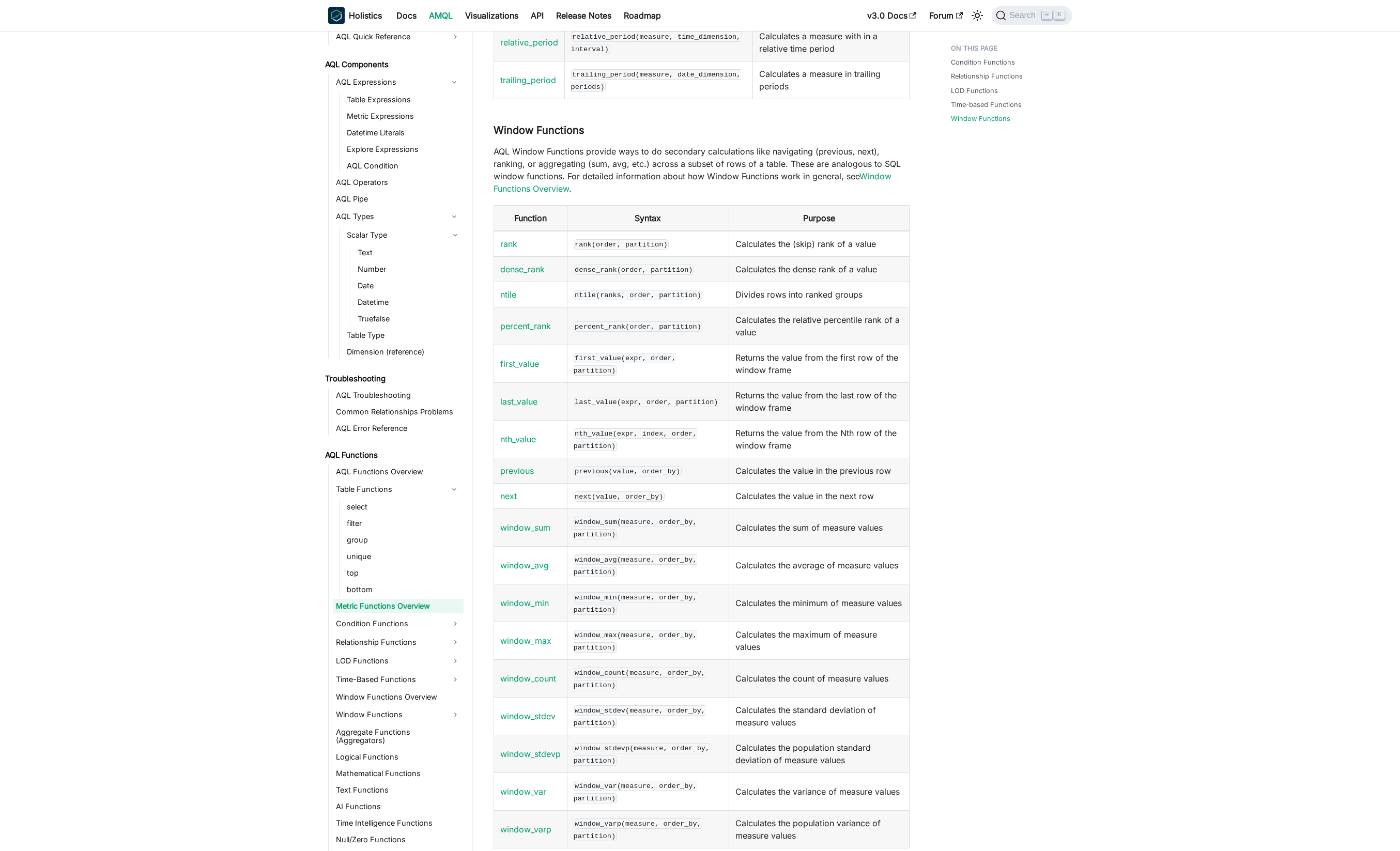
scroll to position [1001, 0]
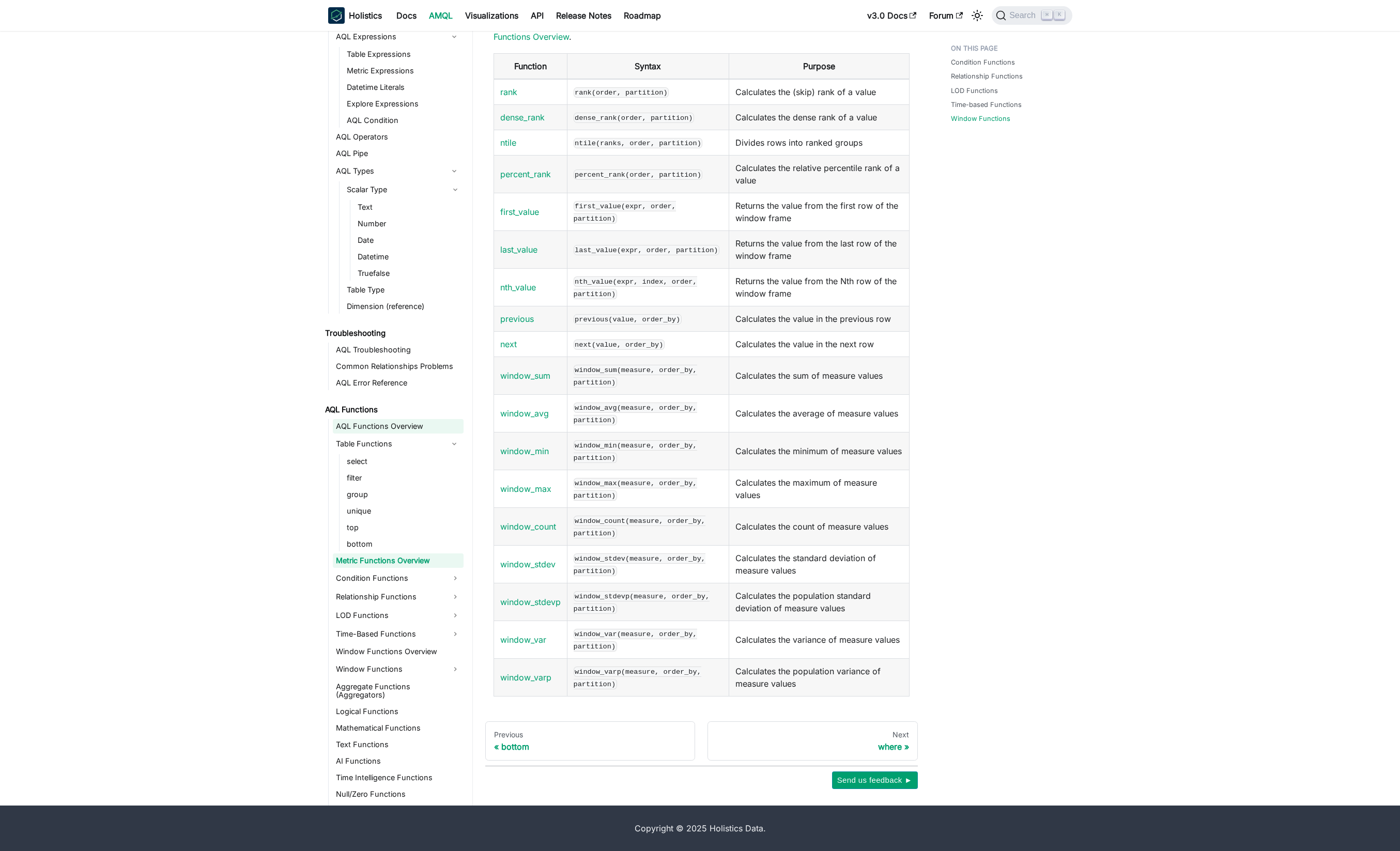
click at [369, 420] on link "AQL Functions Overview" at bounding box center [398, 426] width 131 height 15
